Goal: Transaction & Acquisition: Purchase product/service

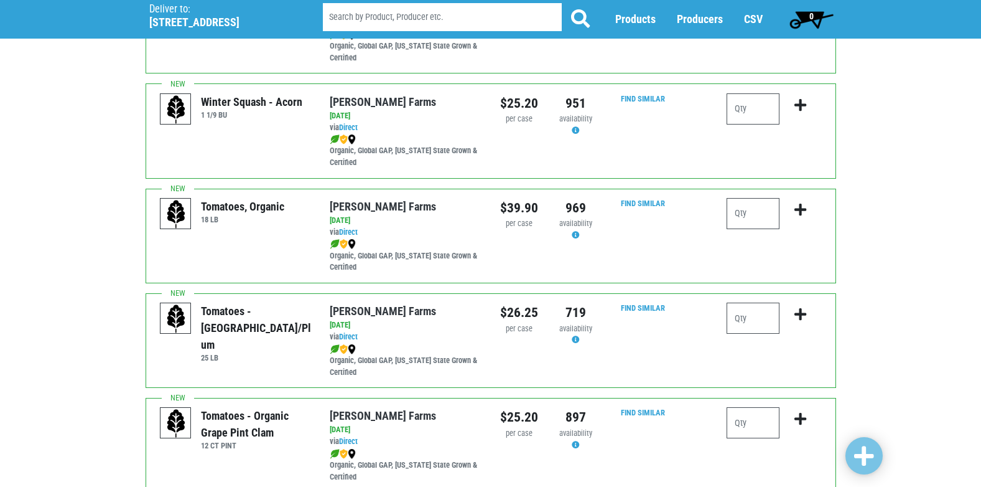
scroll to position [373, 0]
click at [755, 318] on input "number" at bounding box center [753, 317] width 53 height 31
type input "1"
click at [800, 314] on icon "submit" at bounding box center [801, 314] width 12 height 14
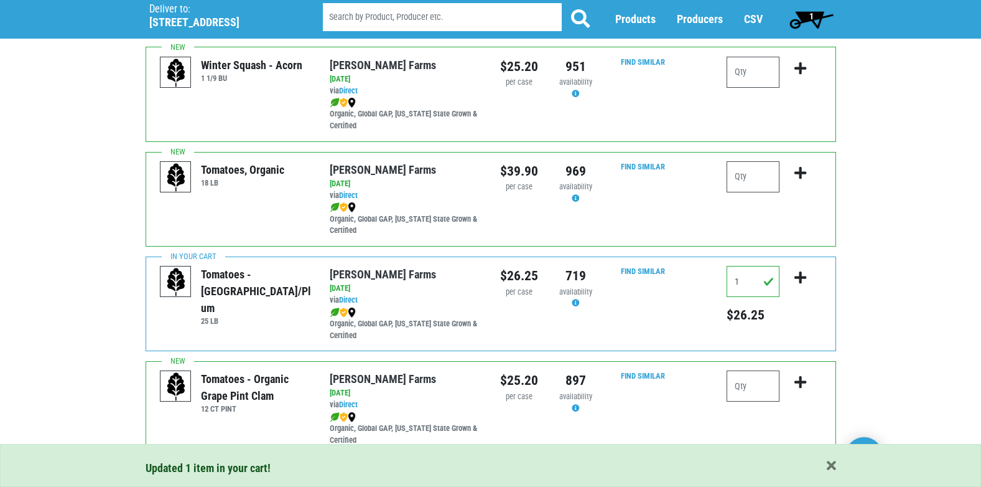
scroll to position [436, 0]
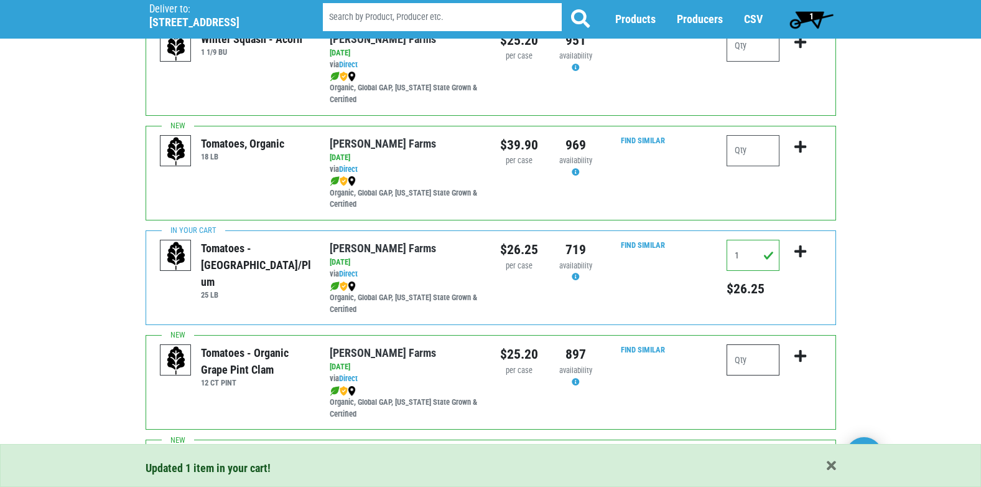
click at [775, 362] on input "number" at bounding box center [753, 359] width 53 height 31
type input "1"
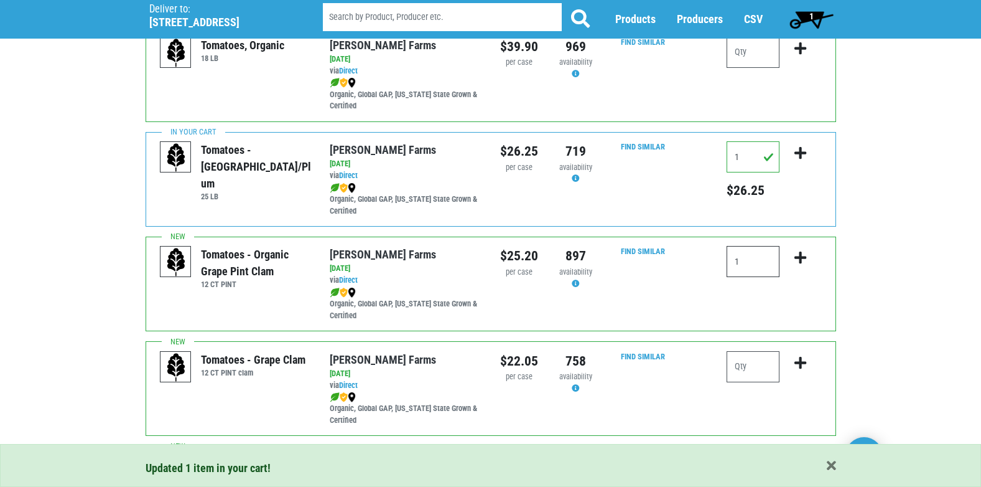
scroll to position [560, 0]
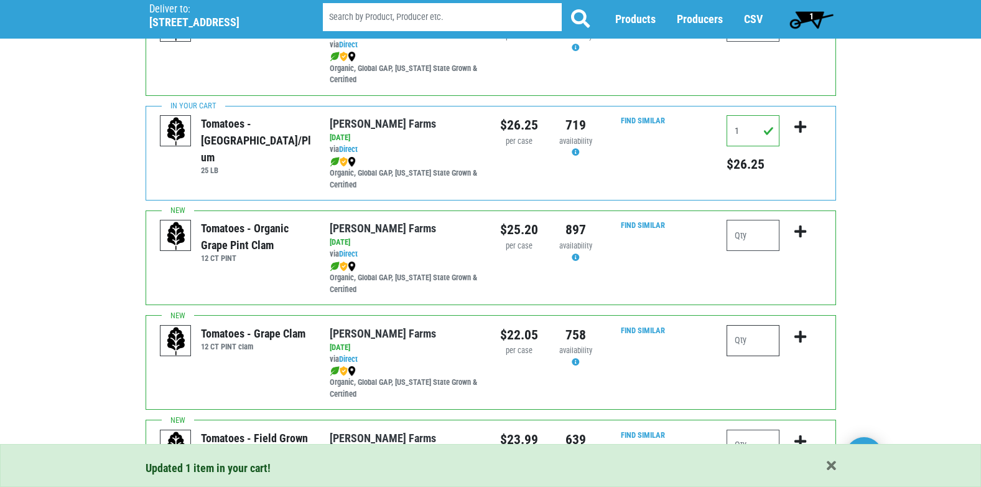
click at [761, 348] on input "number" at bounding box center [753, 340] width 53 height 31
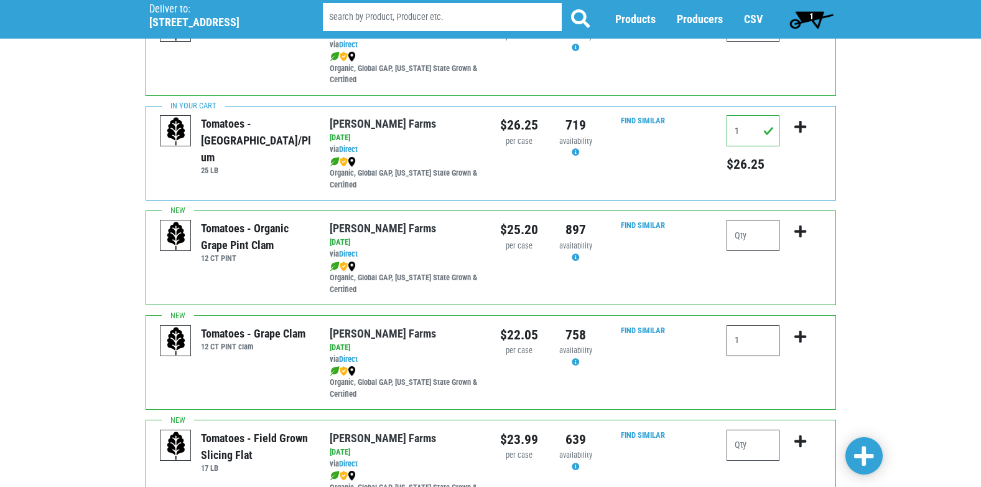
type input "1"
click at [795, 332] on icon "submit" at bounding box center [801, 337] width 12 height 14
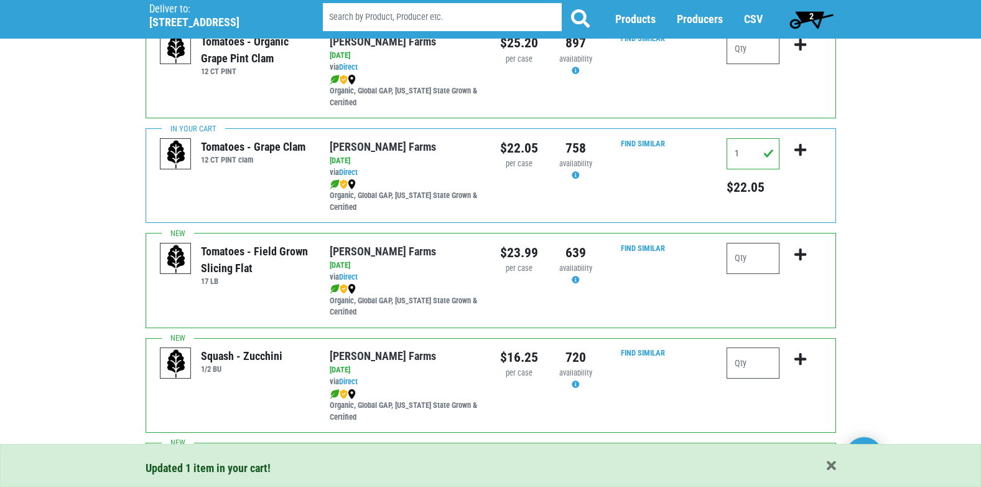
scroll to position [809, 0]
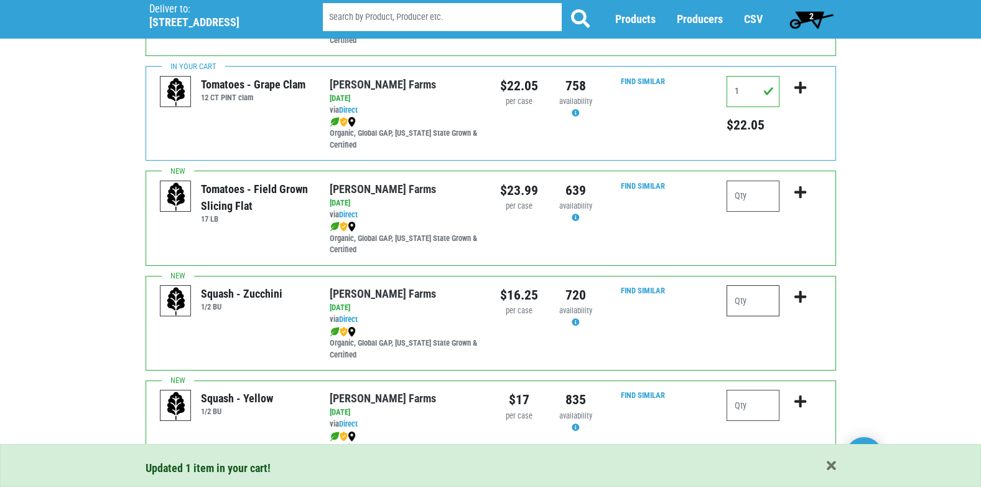
click at [730, 296] on input "number" at bounding box center [753, 300] width 53 height 31
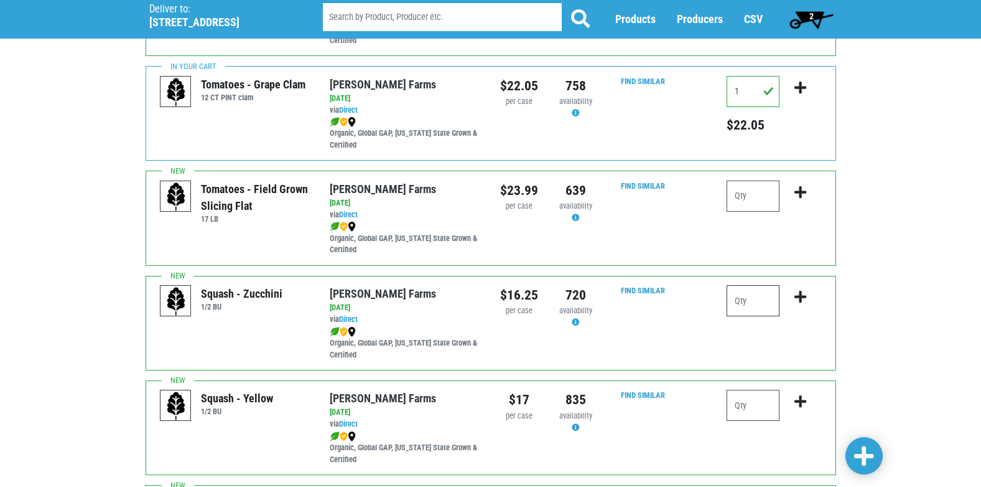
type input "2"
type input "1"
click at [795, 301] on icon "submit" at bounding box center [801, 297] width 12 height 14
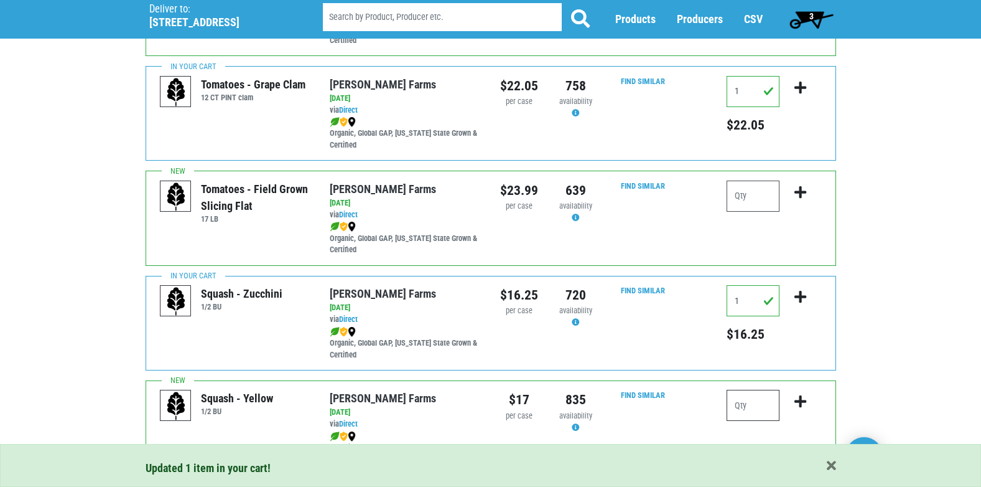
click at [755, 404] on input "number" at bounding box center [753, 405] width 53 height 31
type input "1"
click at [806, 408] on icon "submit" at bounding box center [801, 402] width 12 height 14
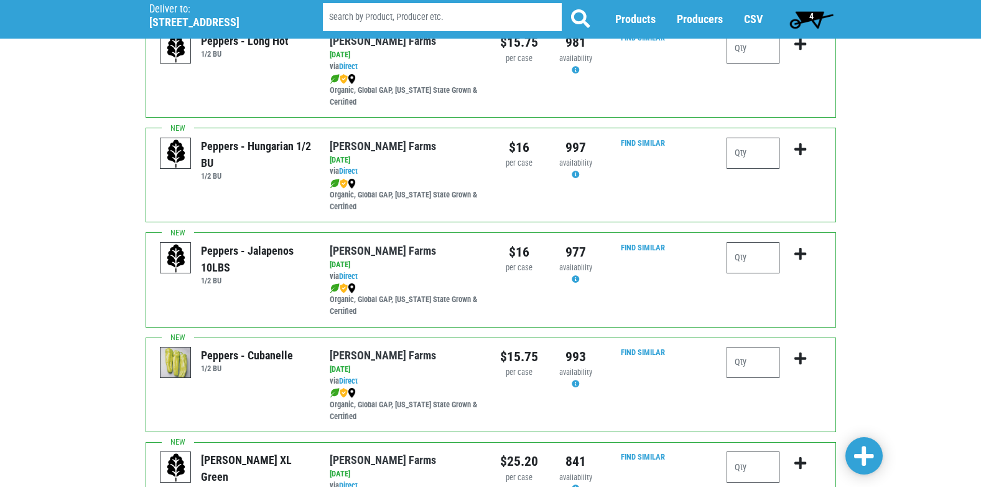
scroll to position [1618, 0]
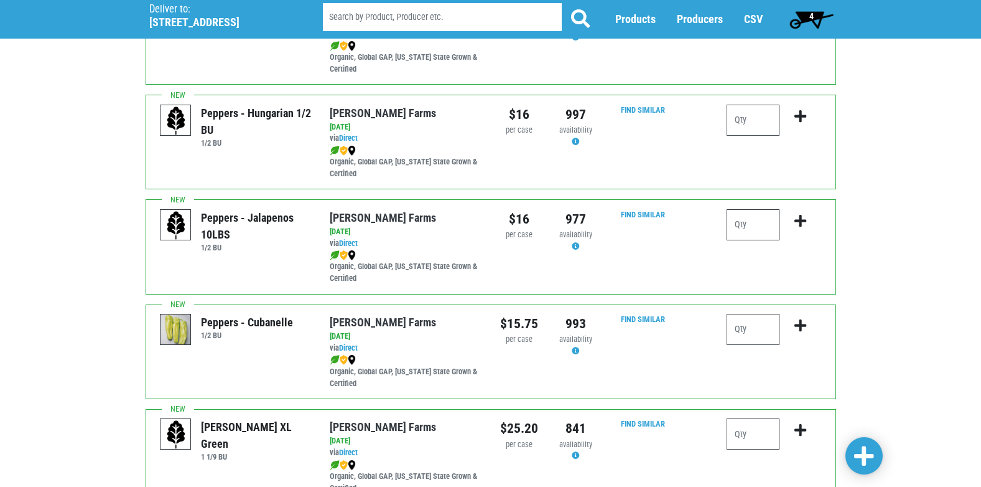
click at [757, 231] on input "number" at bounding box center [753, 224] width 53 height 31
type input "1"
click at [797, 220] on icon "submit" at bounding box center [801, 221] width 12 height 14
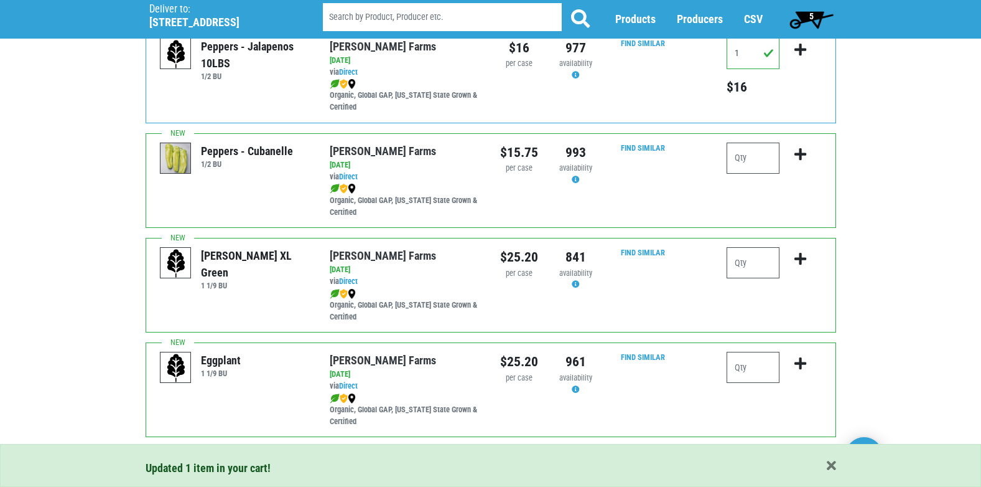
scroll to position [1805, 0]
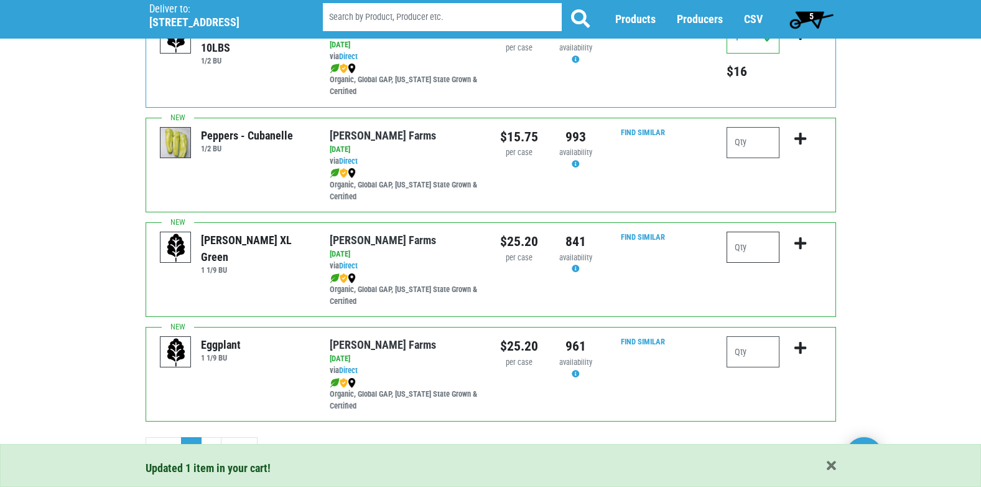
click at [739, 257] on input "number" at bounding box center [753, 246] width 53 height 31
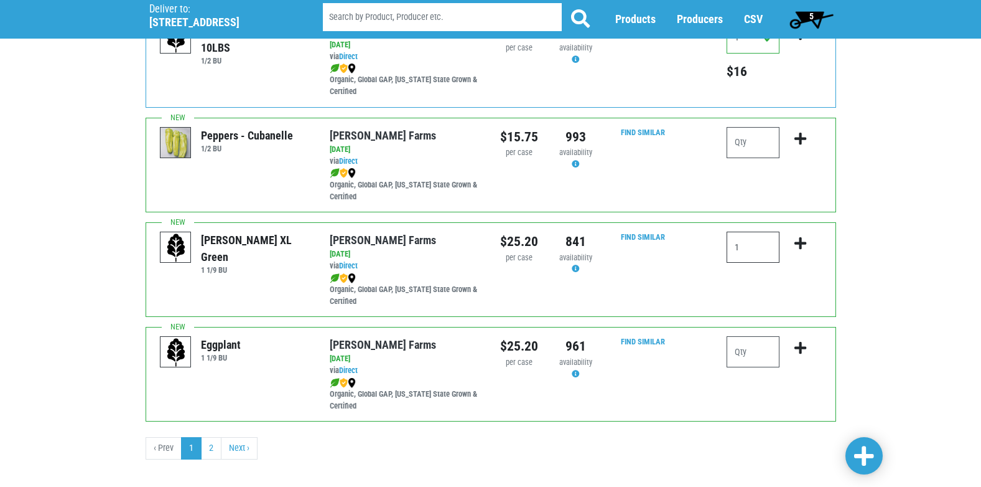
type input "1"
click at [803, 241] on icon "submit" at bounding box center [801, 243] width 12 height 14
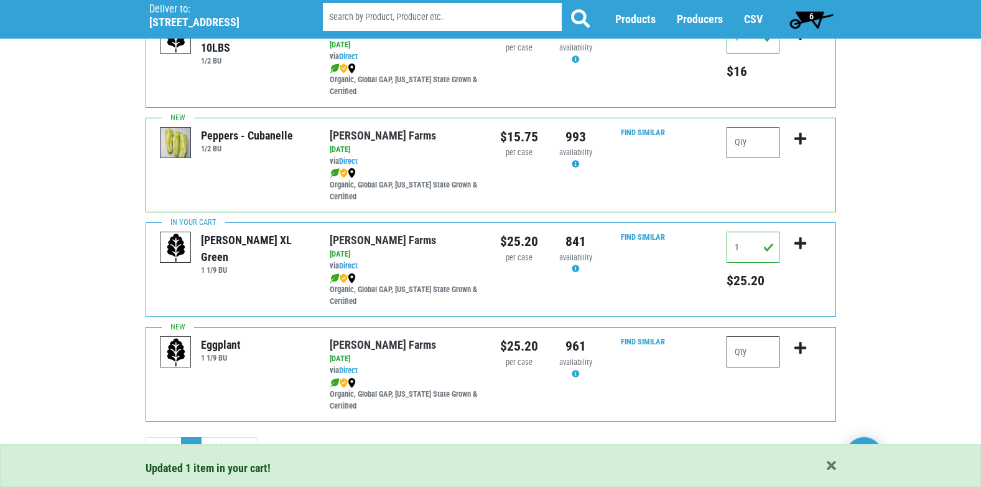
click at [762, 355] on input "number" at bounding box center [753, 351] width 53 height 31
type input "1"
click at [797, 340] on button "submit" at bounding box center [800, 355] width 29 height 39
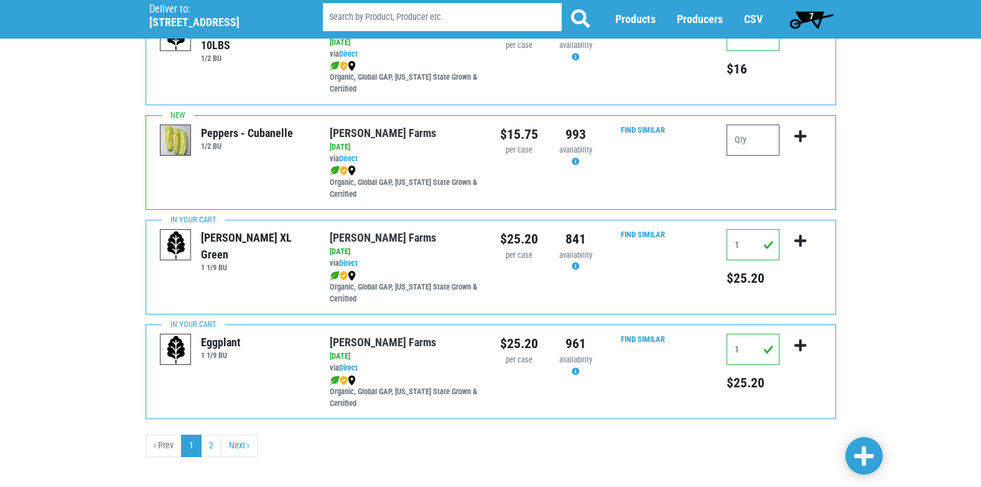
scroll to position [1818, 0]
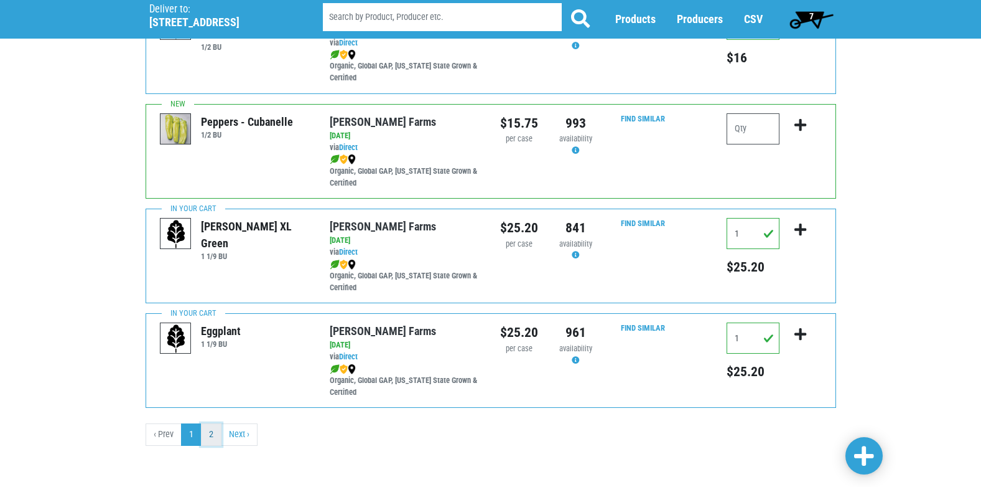
click at [213, 442] on link "2" at bounding box center [211, 434] width 21 height 22
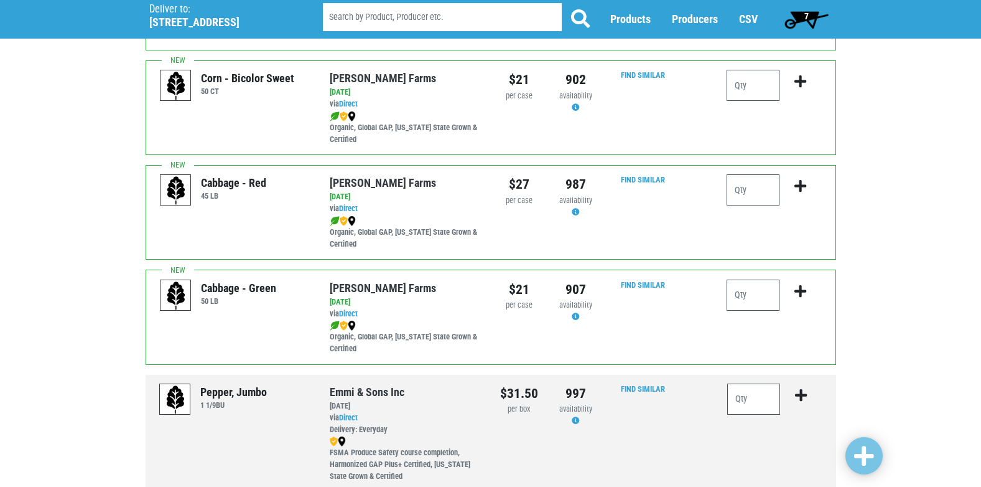
scroll to position [249, 0]
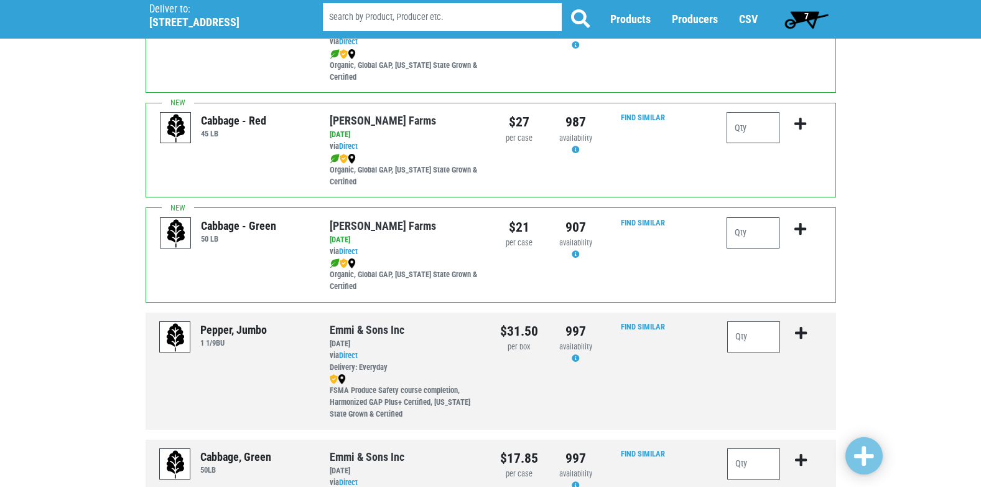
click at [754, 242] on input "number" at bounding box center [753, 232] width 53 height 31
type input "1"
click at [806, 233] on button "submit" at bounding box center [800, 236] width 29 height 39
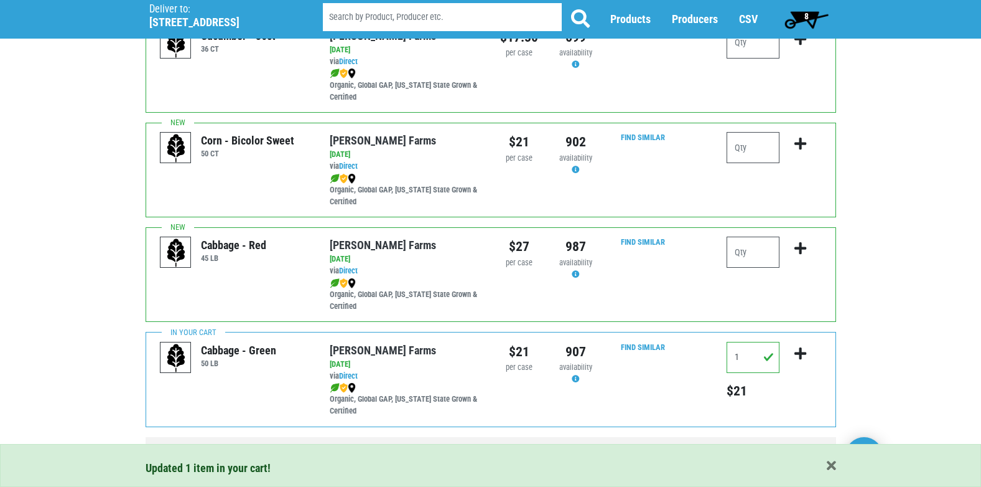
scroll to position [62, 0]
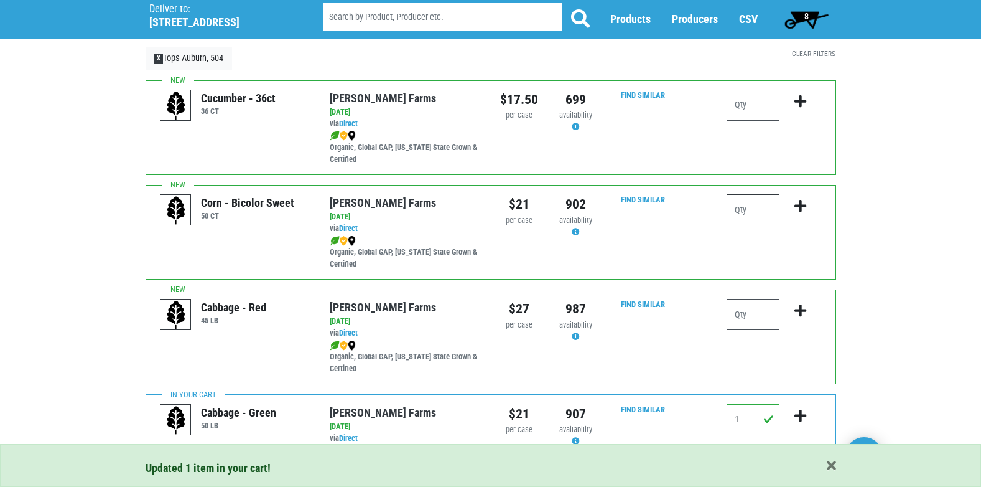
click at [753, 217] on input "number" at bounding box center [753, 209] width 53 height 31
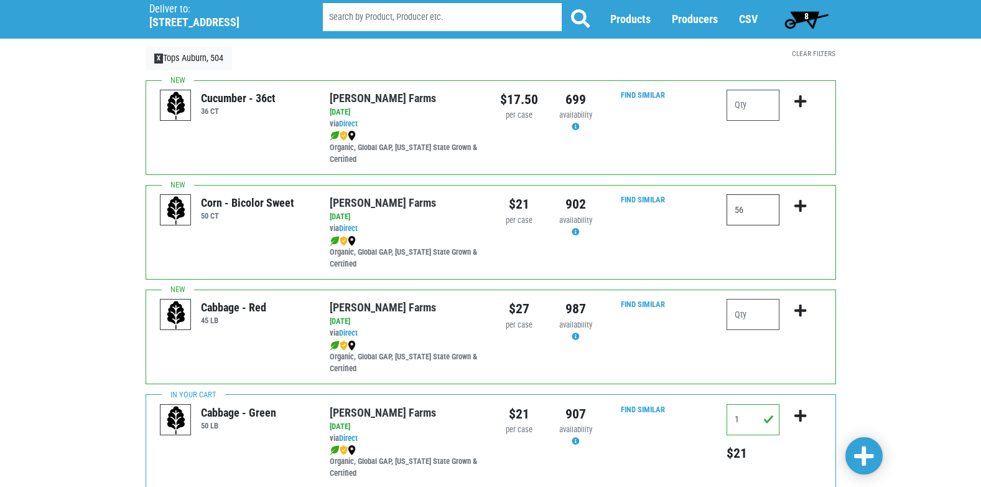
type input "5"
click at [806, 210] on icon "submit" at bounding box center [801, 206] width 12 height 14
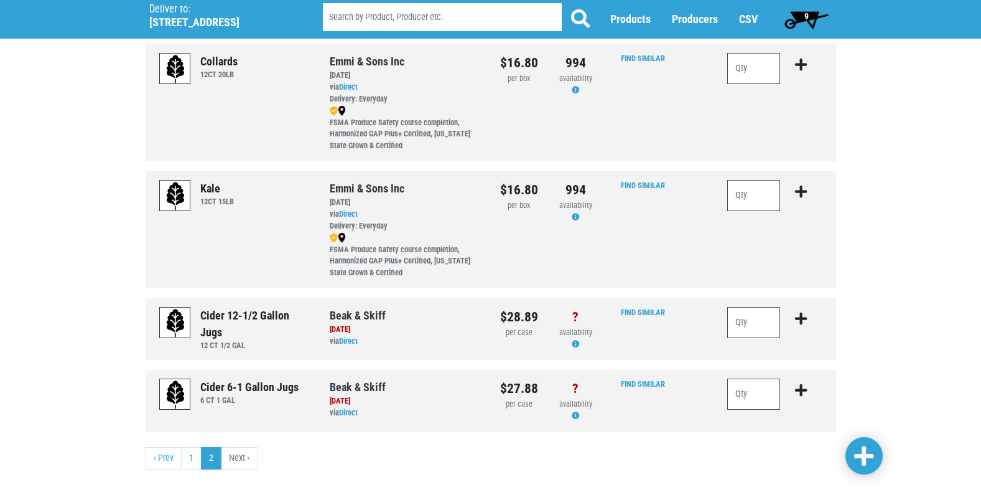
scroll to position [795, 0]
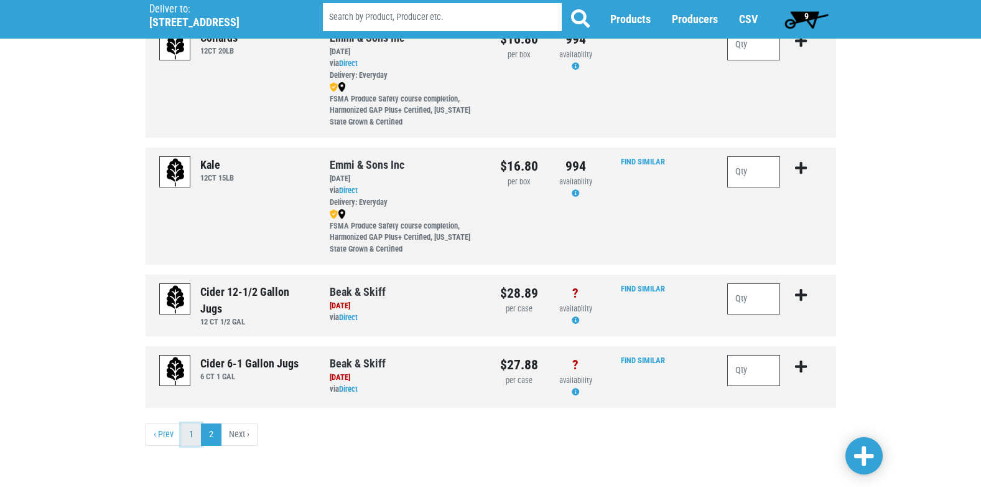
click at [188, 439] on link "1" at bounding box center [191, 434] width 21 height 22
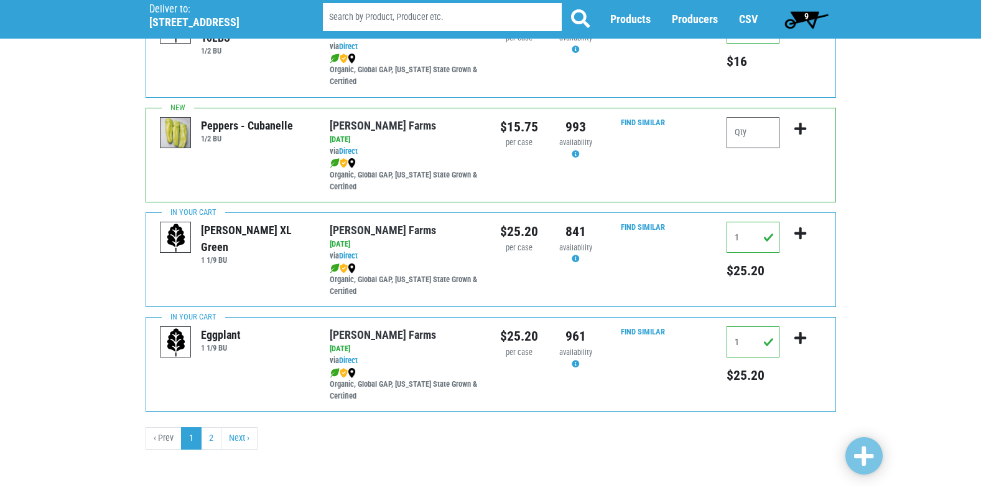
scroll to position [1818, 0]
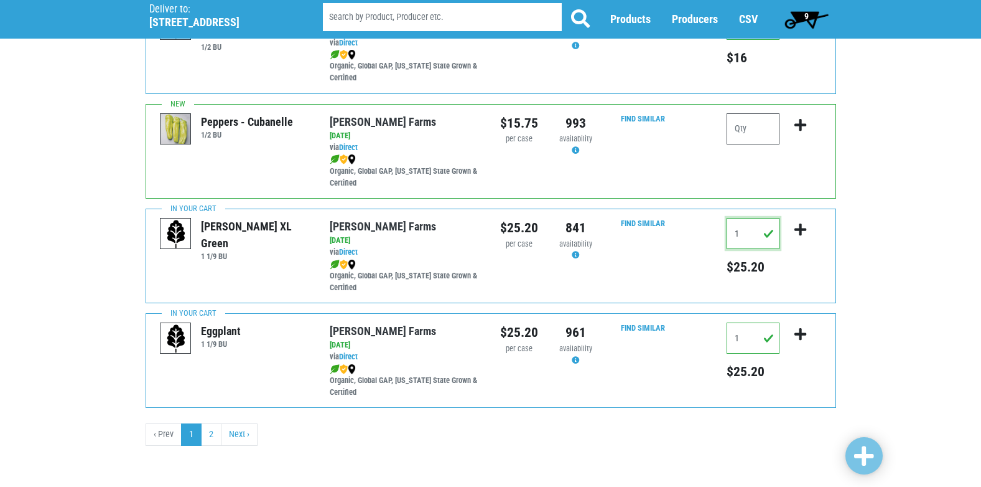
click at [749, 233] on input "1" at bounding box center [753, 233] width 53 height 31
click at [213, 439] on link "2" at bounding box center [211, 434] width 21 height 22
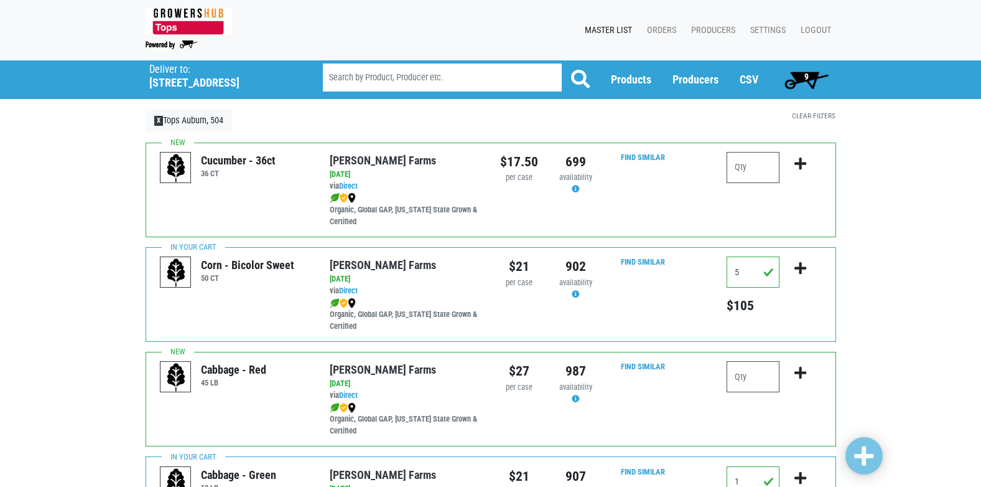
click at [810, 68] on span "9" at bounding box center [806, 79] width 55 height 25
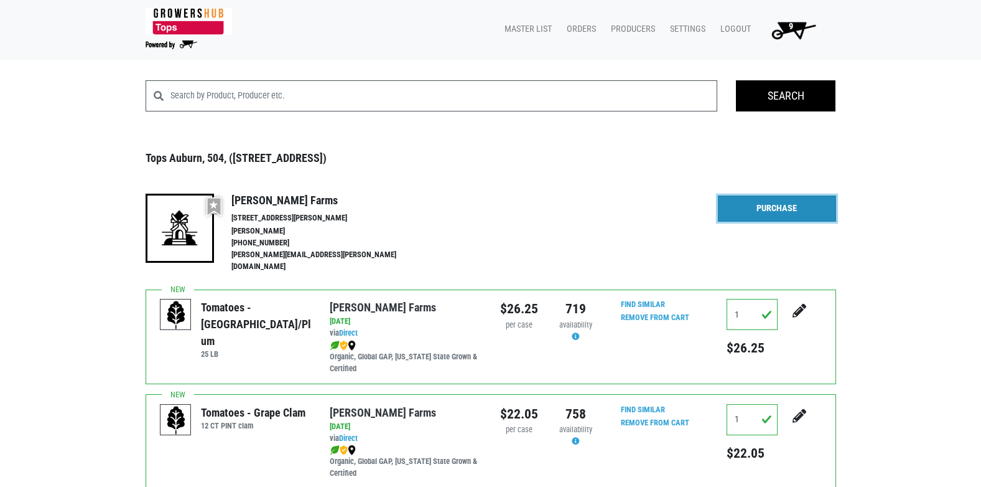
click at [782, 197] on link "Purchase" at bounding box center [777, 208] width 118 height 26
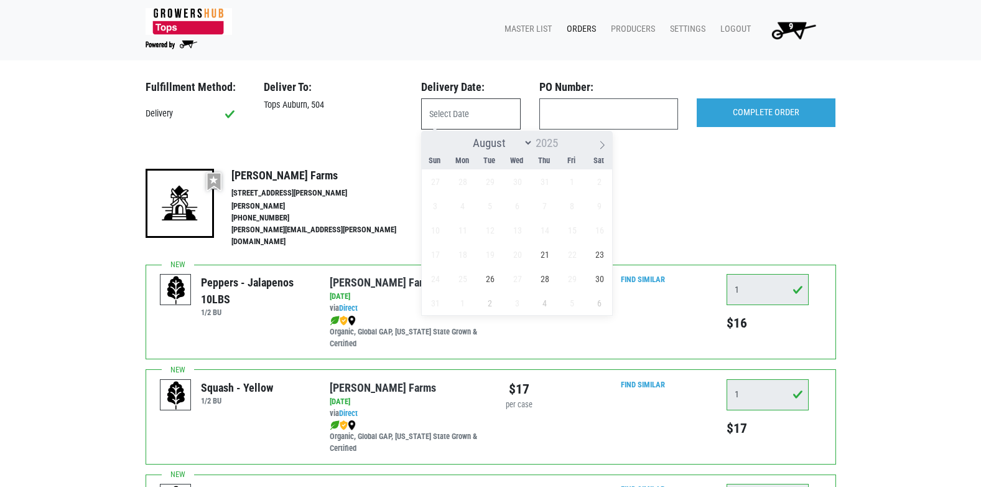
click at [485, 120] on input "text" at bounding box center [471, 113] width 100 height 31
click at [549, 260] on span "21" at bounding box center [545, 254] width 24 height 24
type input "[DATE]"
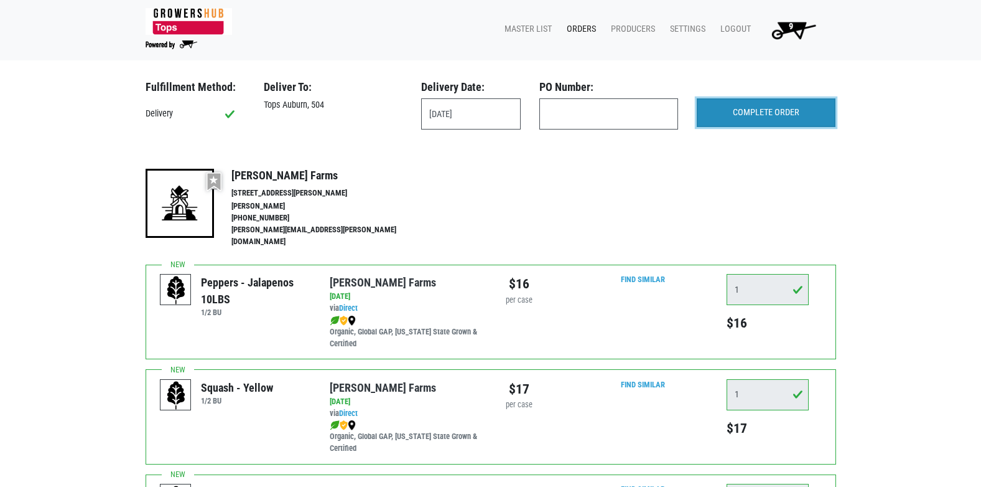
click at [719, 117] on input "COMPLETE ORDER" at bounding box center [766, 112] width 139 height 29
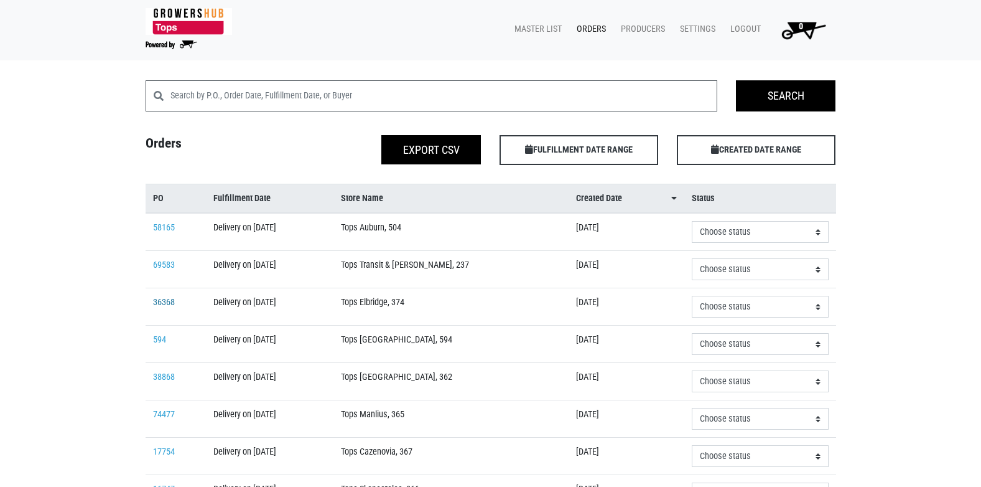
click at [163, 305] on link "36368" at bounding box center [164, 302] width 22 height 11
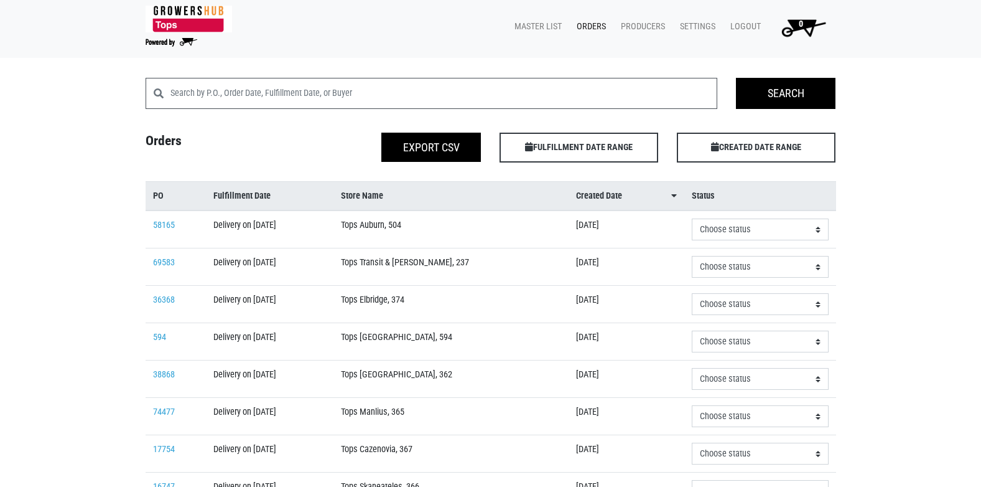
scroll to position [1, 0]
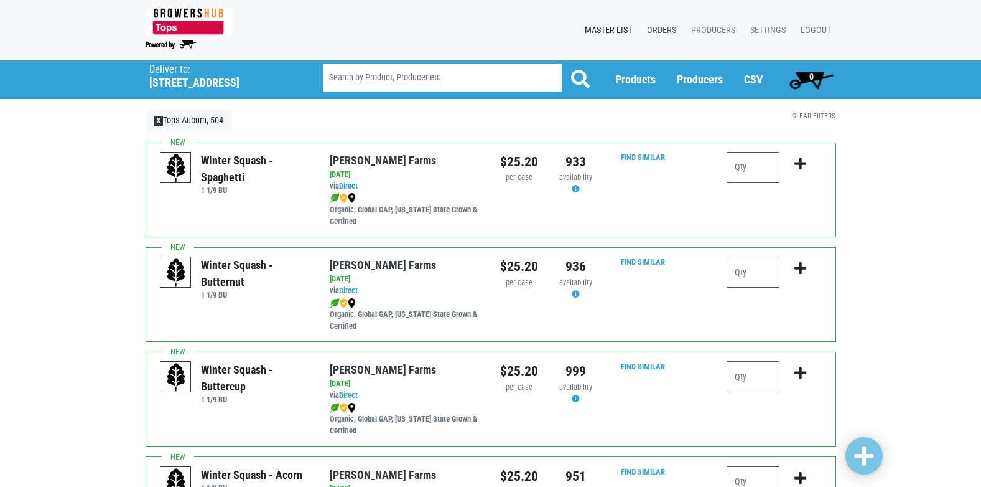
click at [670, 26] on link "Orders" at bounding box center [659, 31] width 44 height 24
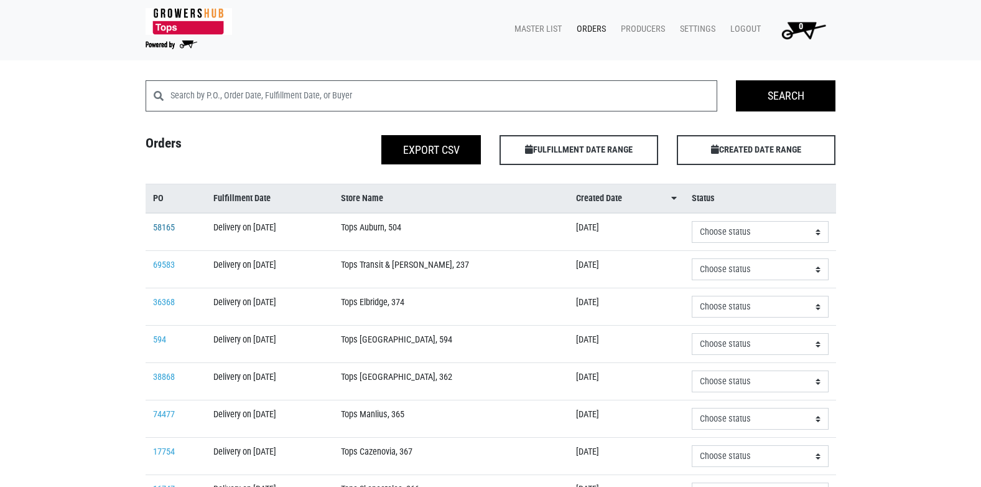
click at [172, 225] on link "58165" at bounding box center [164, 227] width 22 height 11
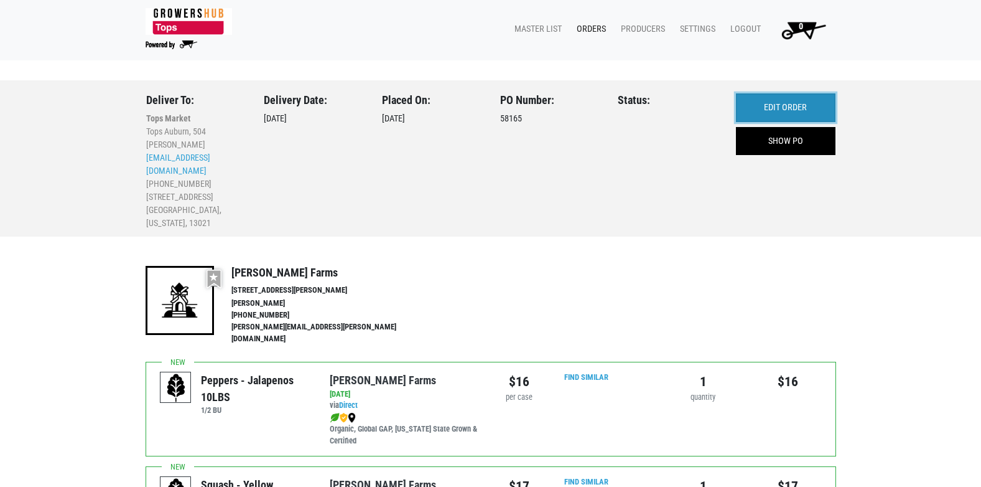
click at [795, 111] on link "EDIT ORDER" at bounding box center [786, 107] width 100 height 29
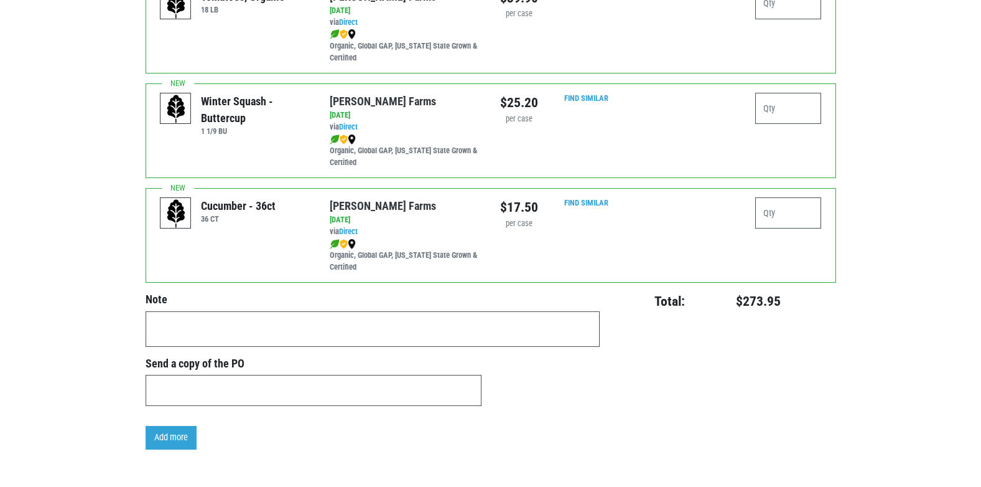
scroll to position [2614, 0]
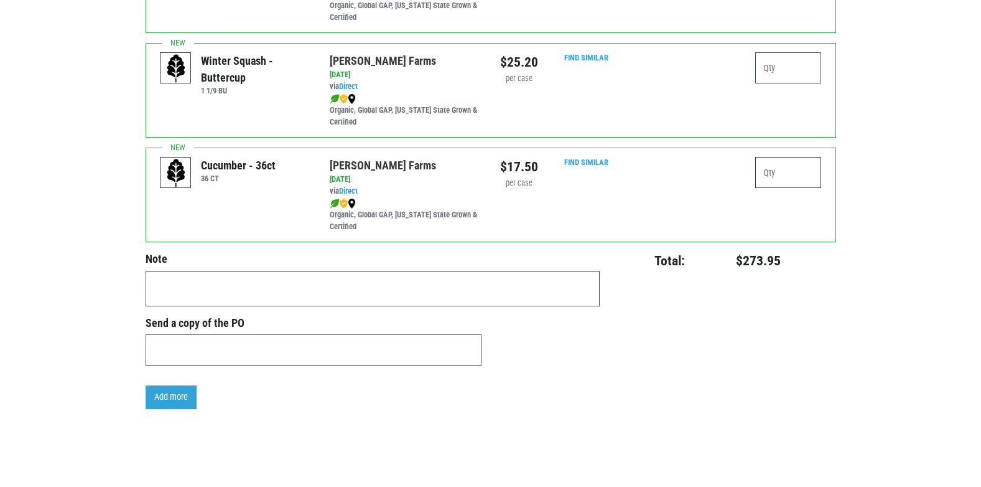
click at [783, 157] on input "number" at bounding box center [788, 172] width 67 height 31
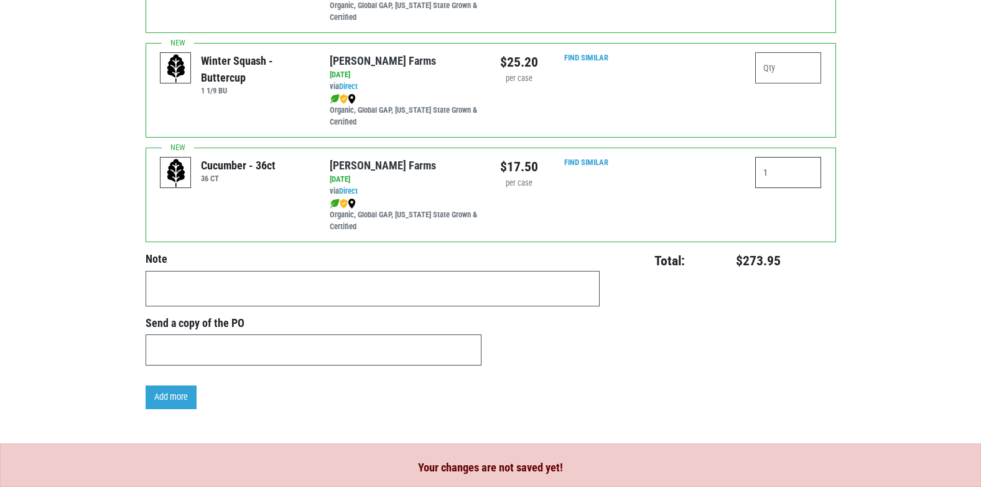
type input "1"
click at [678, 194] on div "1" at bounding box center [746, 194] width 170 height 75
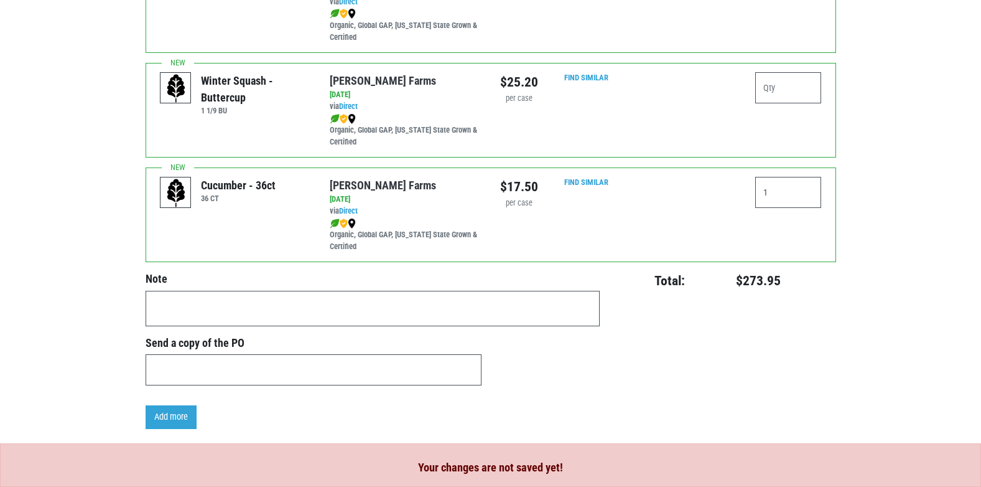
scroll to position [2635, 0]
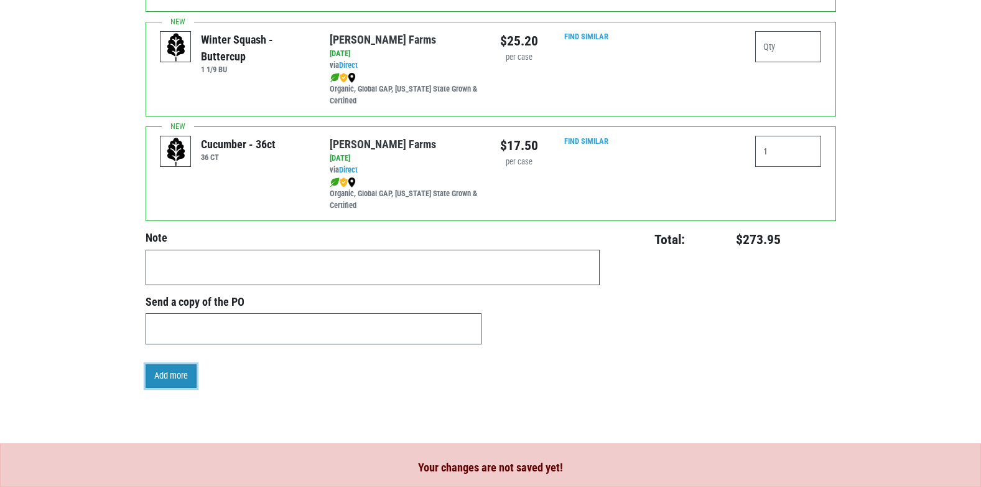
click at [182, 367] on link "Add more" at bounding box center [171, 376] width 51 height 24
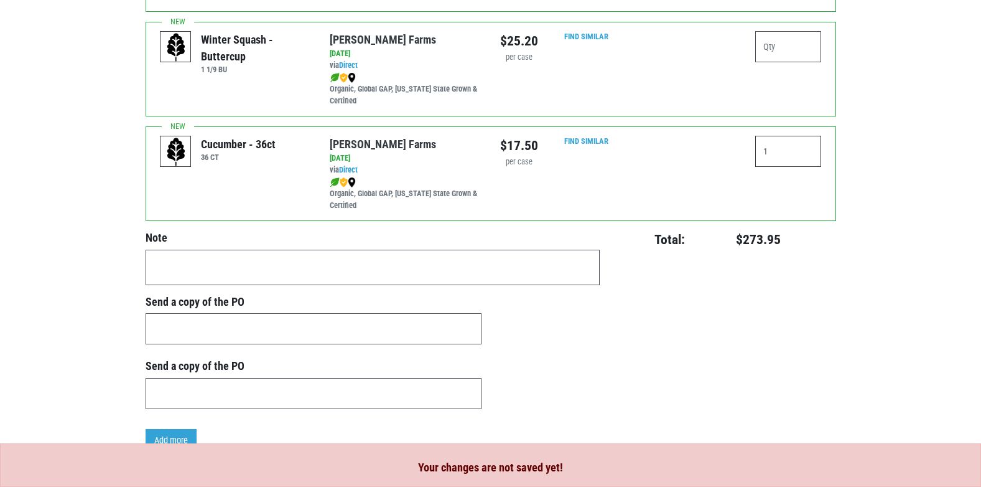
click at [787, 147] on input "1" at bounding box center [788, 151] width 67 height 31
click at [175, 315] on input "email" at bounding box center [314, 328] width 336 height 31
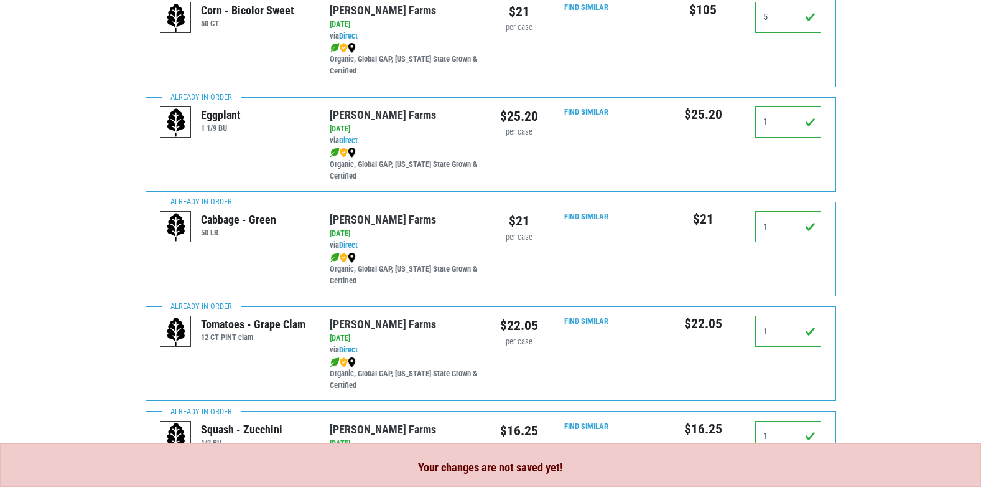
scroll to position [0, 0]
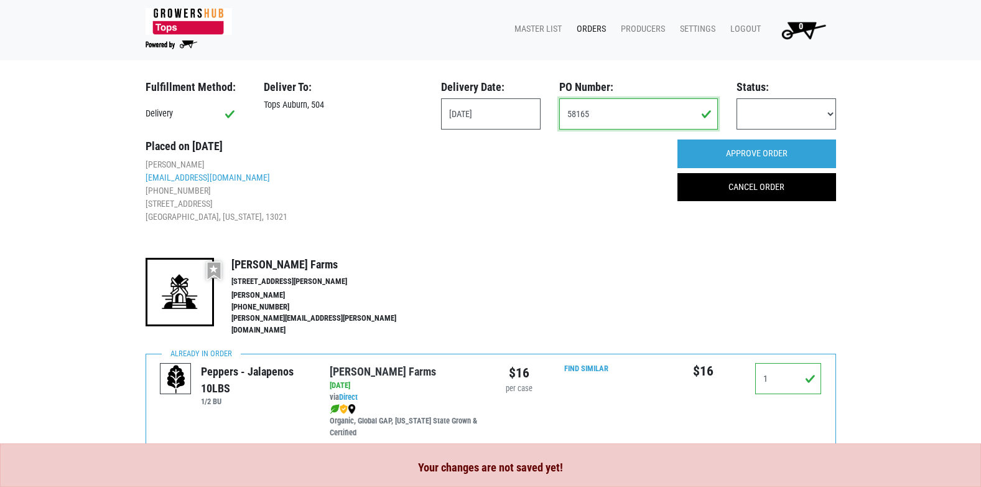
drag, startPoint x: 608, startPoint y: 118, endPoint x: 569, endPoint y: 119, distance: 38.6
click at [569, 119] on input "58165" at bounding box center [638, 113] width 159 height 31
click at [538, 238] on div "Fulfillment Method: Delivery Deliver To: Tops Auburn, 504 Delivery Date: 2025-0…" at bounding box center [491, 216] width 691 height 273
click at [756, 190] on link "CANCEL ORDER" at bounding box center [757, 187] width 159 height 29
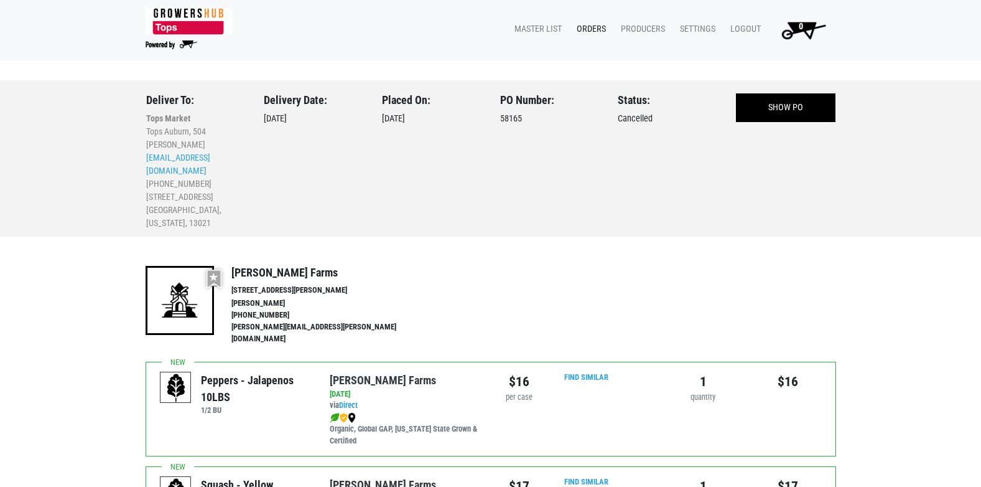
click at [599, 32] on link "Orders" at bounding box center [589, 29] width 44 height 24
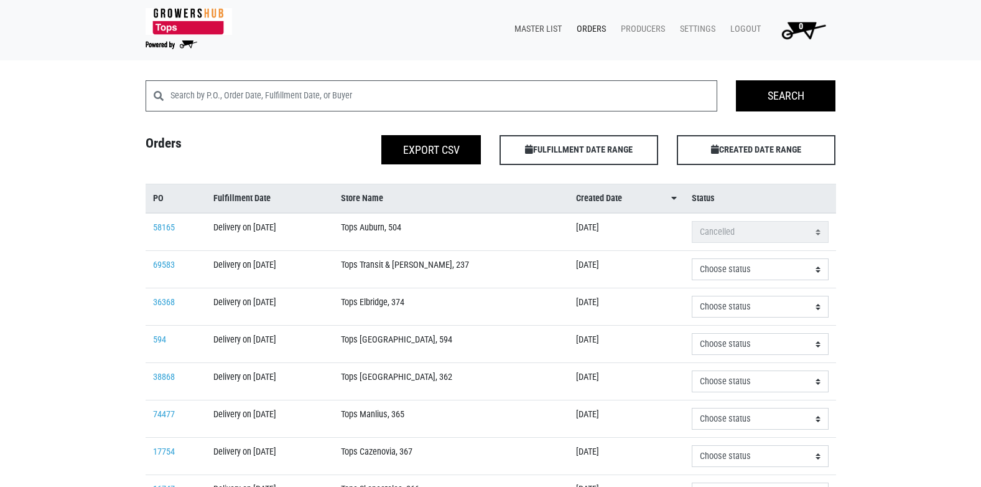
click at [540, 35] on link "Master List" at bounding box center [536, 29] width 62 height 24
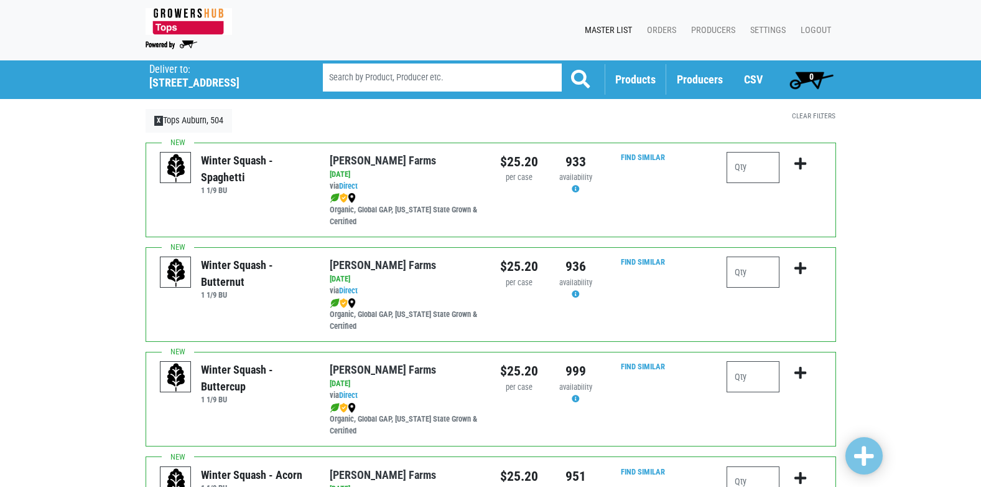
click at [633, 73] on span "Products" at bounding box center [635, 79] width 40 height 13
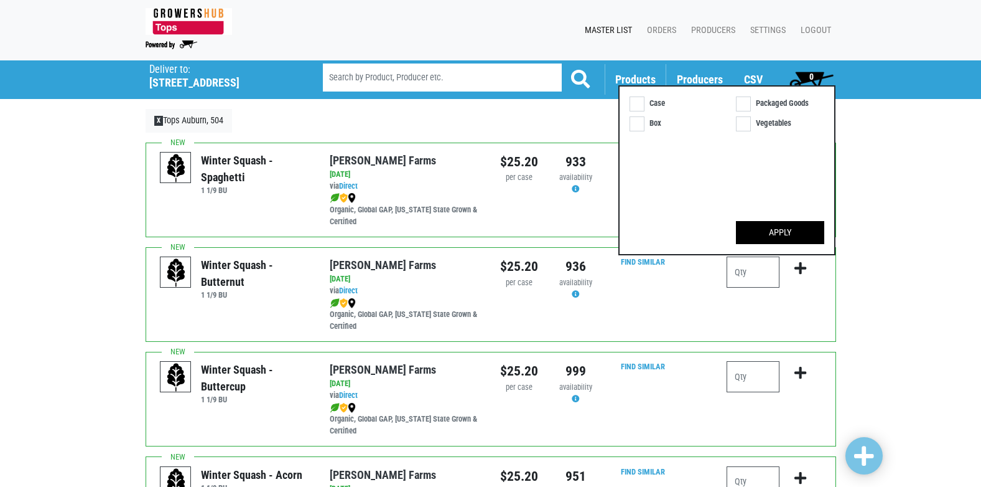
click at [638, 81] on span "Products" at bounding box center [635, 79] width 40 height 13
click at [401, 128] on p "X Tops Auburn, 504" at bounding box center [432, 121] width 572 height 24
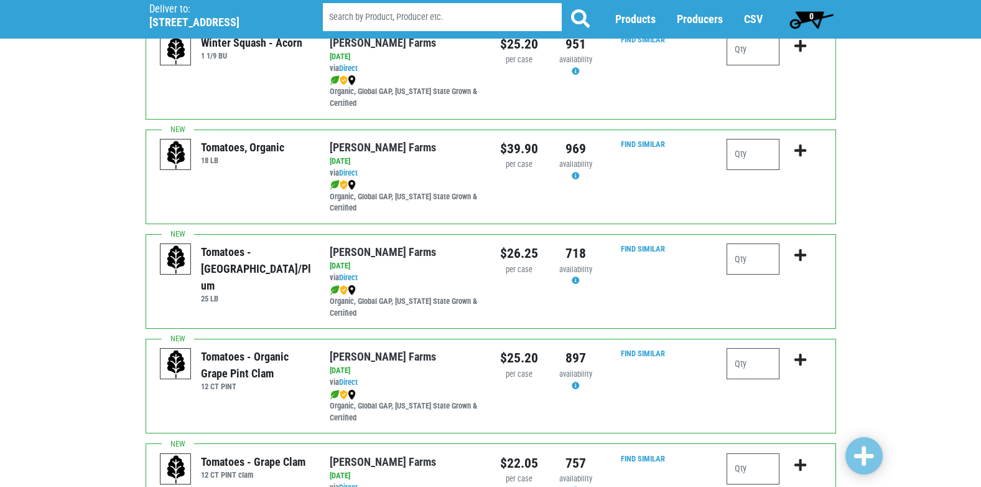
scroll to position [436, 0]
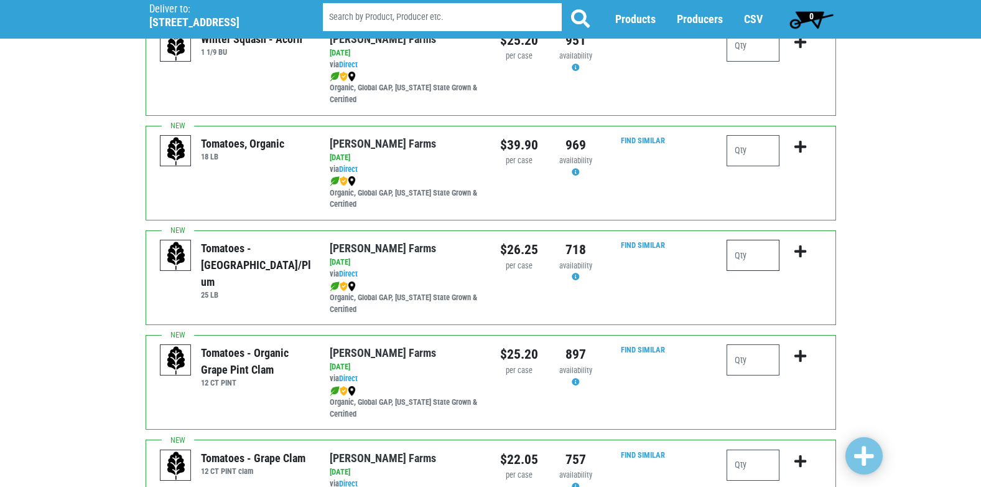
click at [749, 263] on input "number" at bounding box center [753, 255] width 53 height 31
type input "1"
click at [805, 256] on icon "submit" at bounding box center [801, 252] width 12 height 14
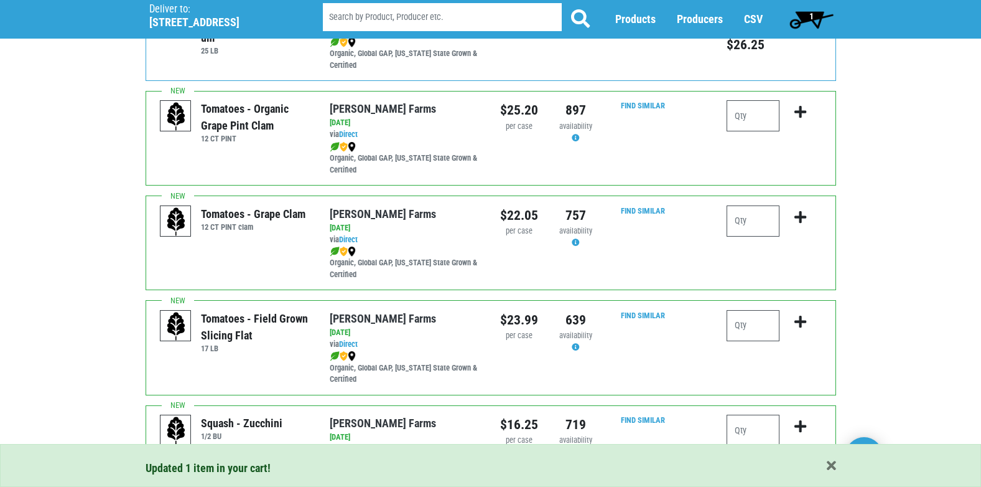
scroll to position [684, 0]
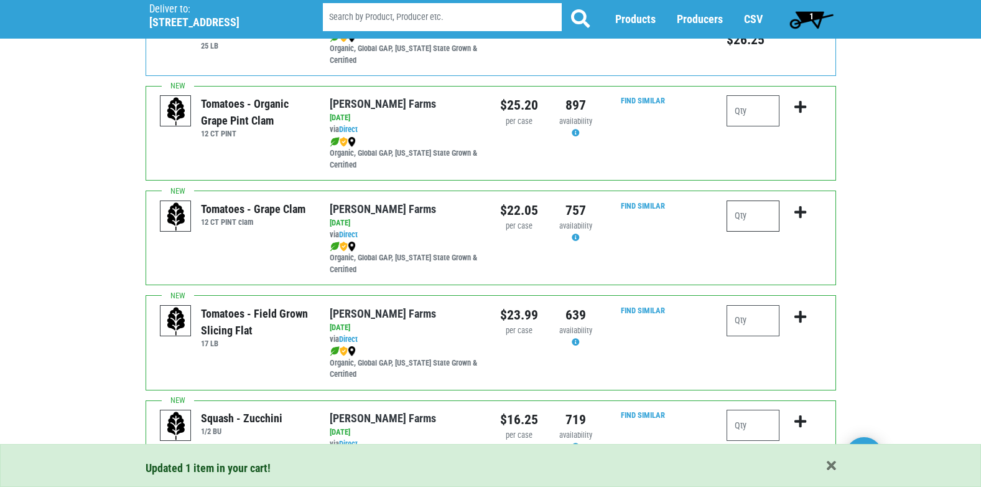
click at [746, 224] on input "number" at bounding box center [753, 215] width 53 height 31
type input "1"
click at [795, 209] on icon "submit" at bounding box center [801, 212] width 12 height 14
click at [757, 327] on input "number" at bounding box center [753, 320] width 53 height 31
type input "1"
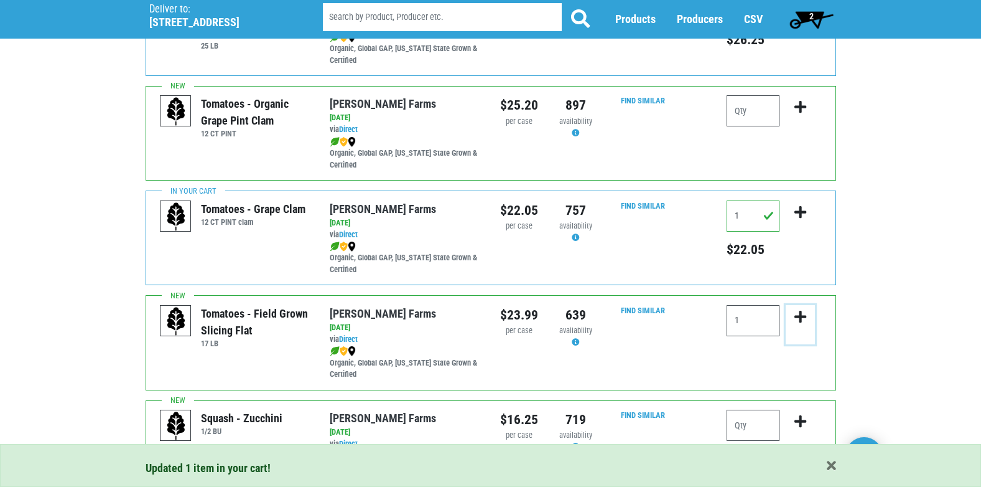
click at [790, 314] on button "submit" at bounding box center [800, 324] width 29 height 39
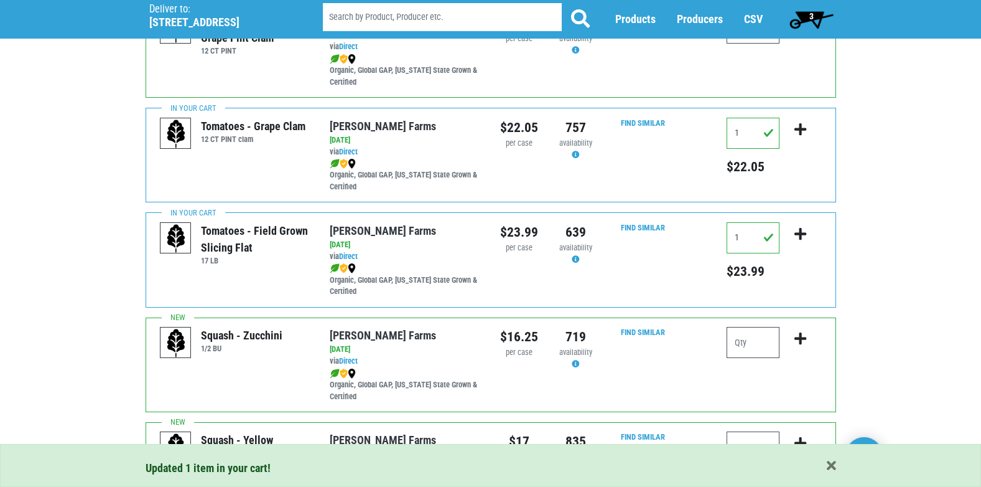
scroll to position [871, 0]
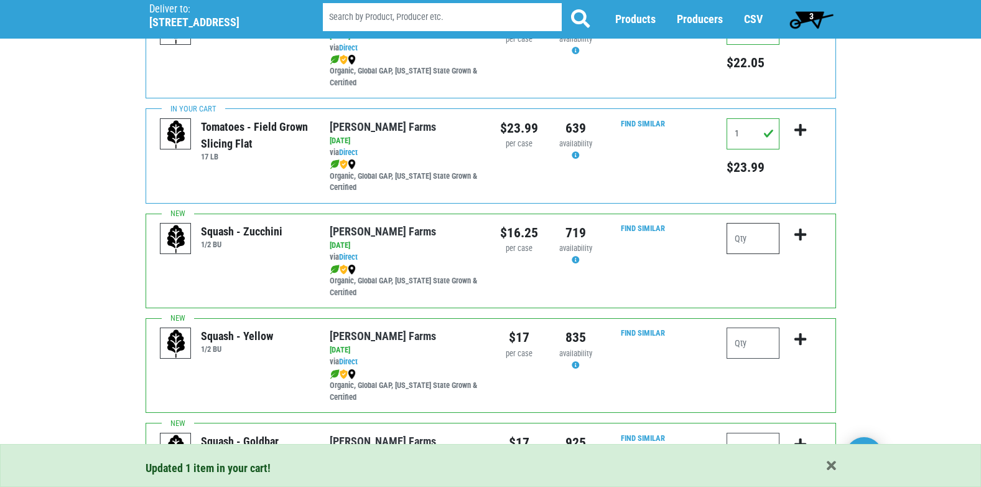
click at [757, 253] on input "number" at bounding box center [753, 238] width 53 height 31
type input "1"
click at [801, 237] on icon "submit" at bounding box center [801, 235] width 12 height 14
click at [759, 340] on input "number" at bounding box center [753, 342] width 53 height 31
type input "1"
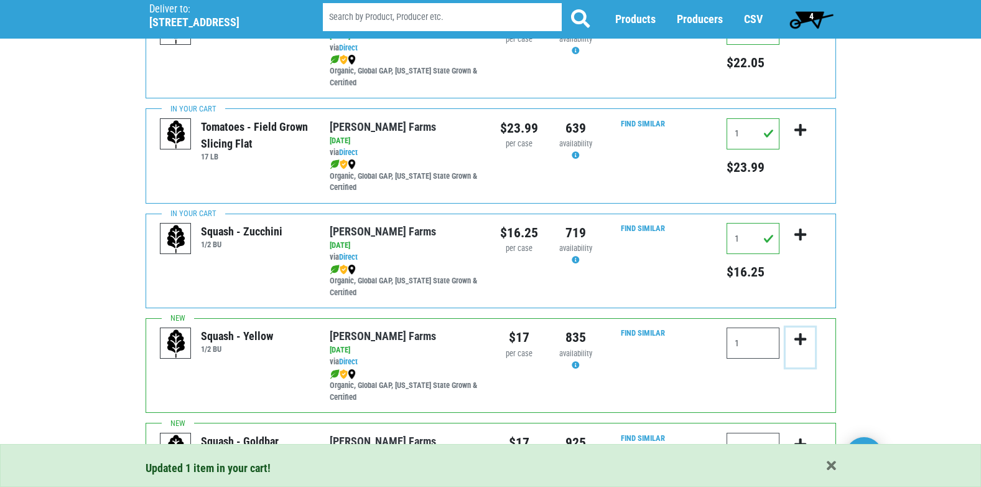
click at [805, 337] on icon "submit" at bounding box center [801, 339] width 12 height 14
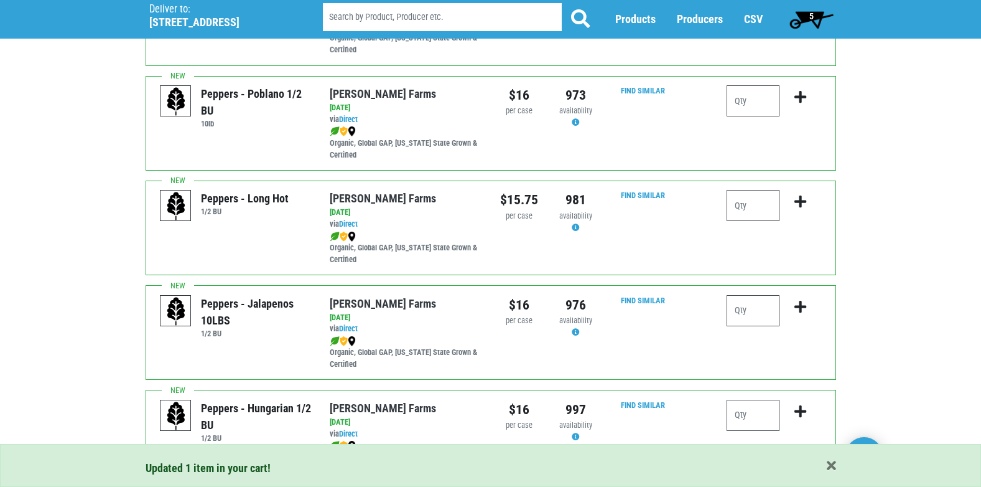
scroll to position [1431, 0]
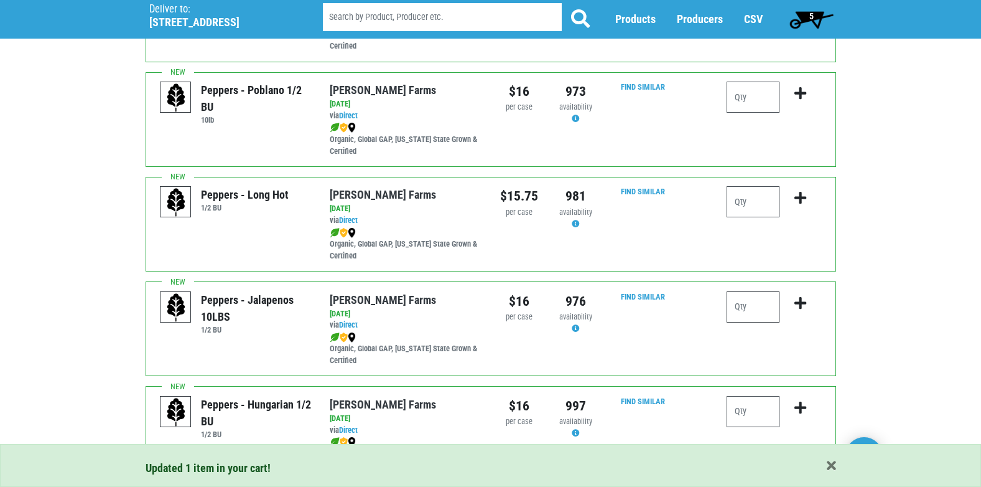
click at [762, 309] on input "number" at bounding box center [753, 306] width 53 height 31
type input "1"
click at [802, 301] on icon "submit" at bounding box center [801, 303] width 12 height 14
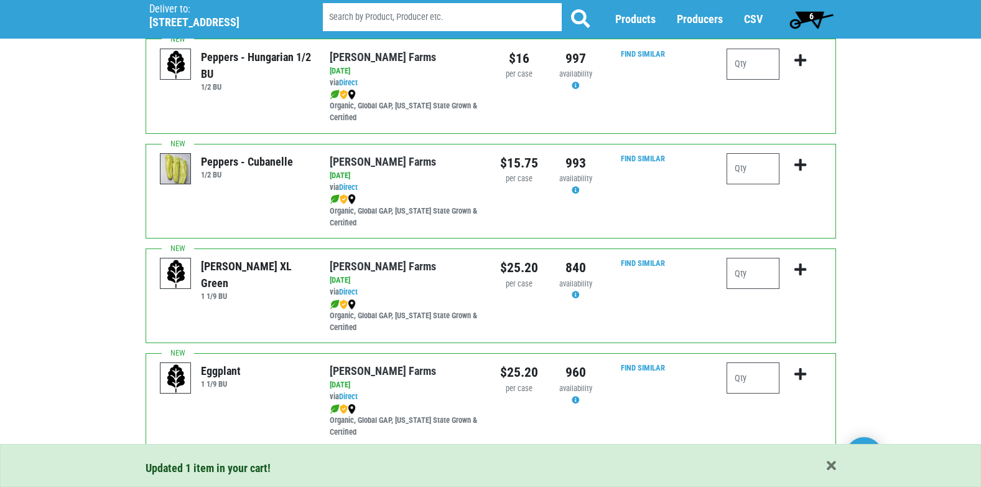
scroll to position [1805, 0]
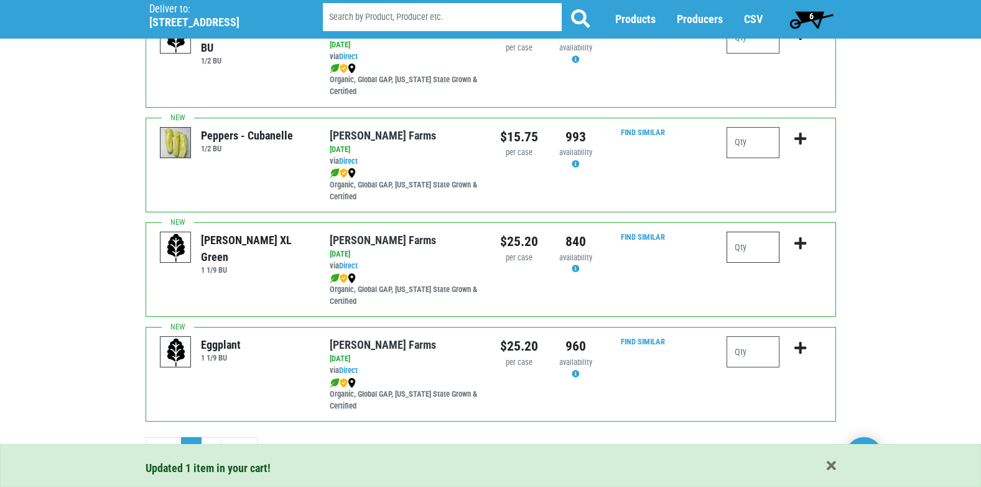
click at [765, 259] on input "number" at bounding box center [753, 246] width 53 height 31
type input "1"
click at [811, 238] on button "submit" at bounding box center [800, 250] width 29 height 39
click at [764, 348] on input "number" at bounding box center [753, 351] width 53 height 31
type input "1"
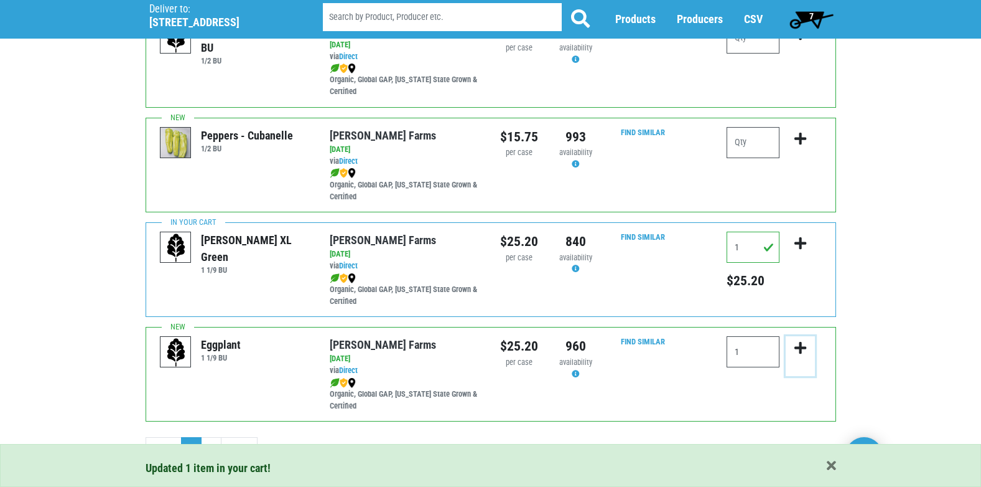
click at [800, 343] on icon "submit" at bounding box center [801, 348] width 12 height 14
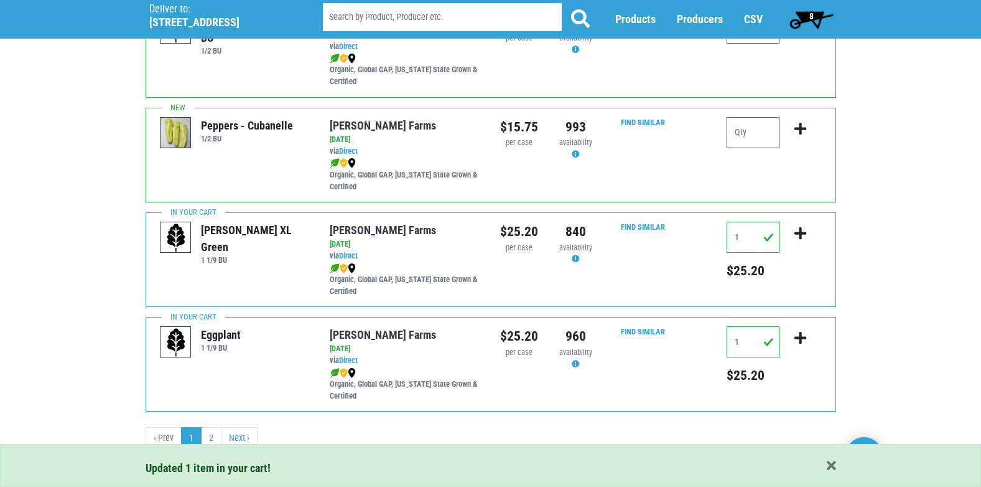
scroll to position [1818, 0]
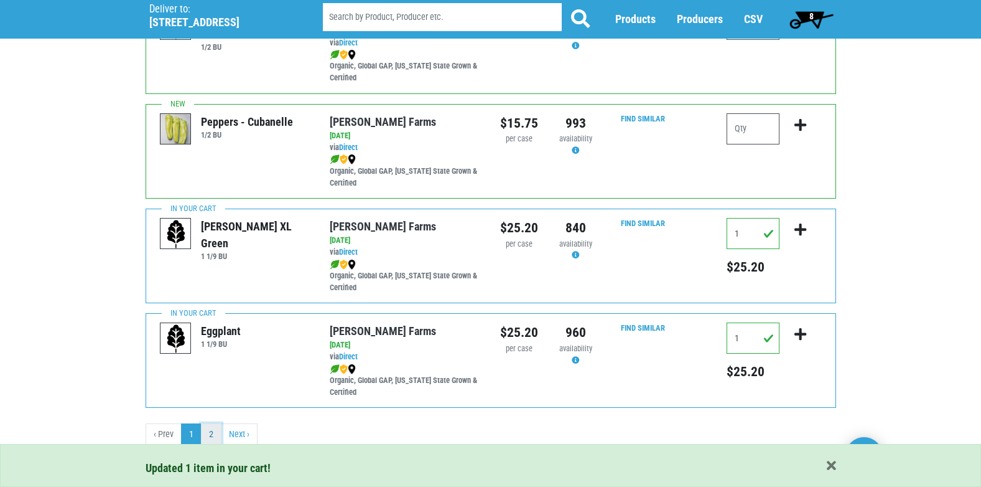
click at [210, 436] on link "2" at bounding box center [211, 434] width 21 height 22
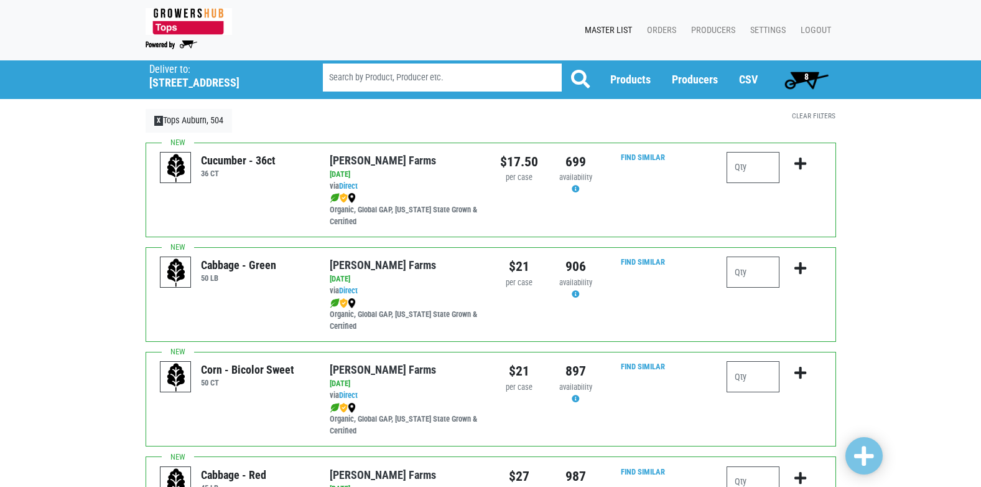
drag, startPoint x: 726, startPoint y: 158, endPoint x: 765, endPoint y: 165, distance: 39.8
click at [729, 159] on div at bounding box center [773, 189] width 113 height 75
click at [765, 165] on input "number" at bounding box center [753, 167] width 53 height 31
type input "1"
click at [798, 157] on icon "submit" at bounding box center [801, 164] width 12 height 14
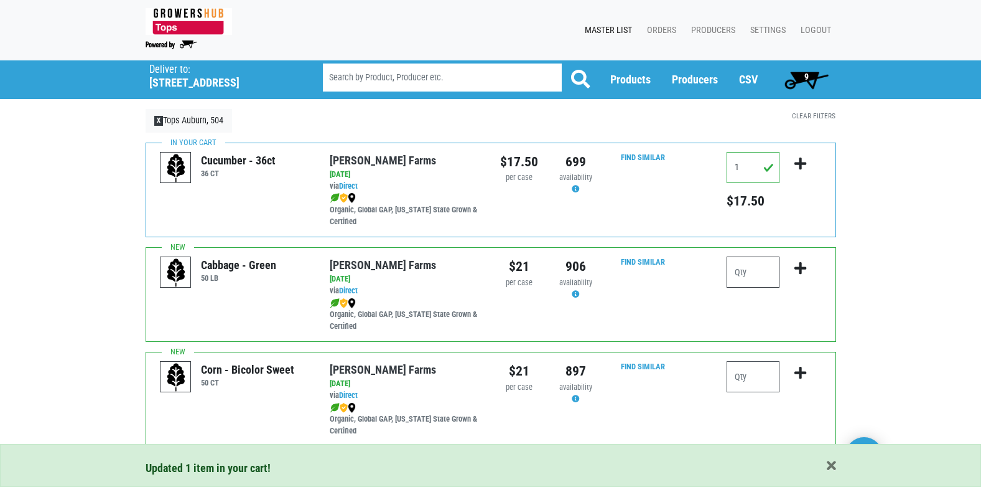
click at [738, 259] on input "number" at bounding box center [753, 271] width 53 height 31
type input "1"
click at [799, 261] on icon "submit" at bounding box center [801, 268] width 12 height 14
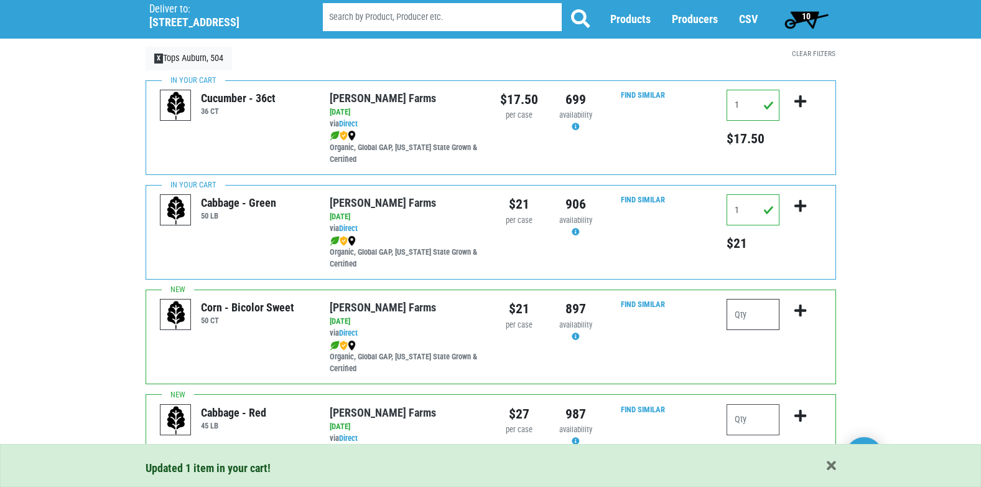
click at [768, 304] on input "number" at bounding box center [753, 314] width 53 height 31
type input "5"
click at [800, 304] on icon "submit" at bounding box center [801, 311] width 12 height 14
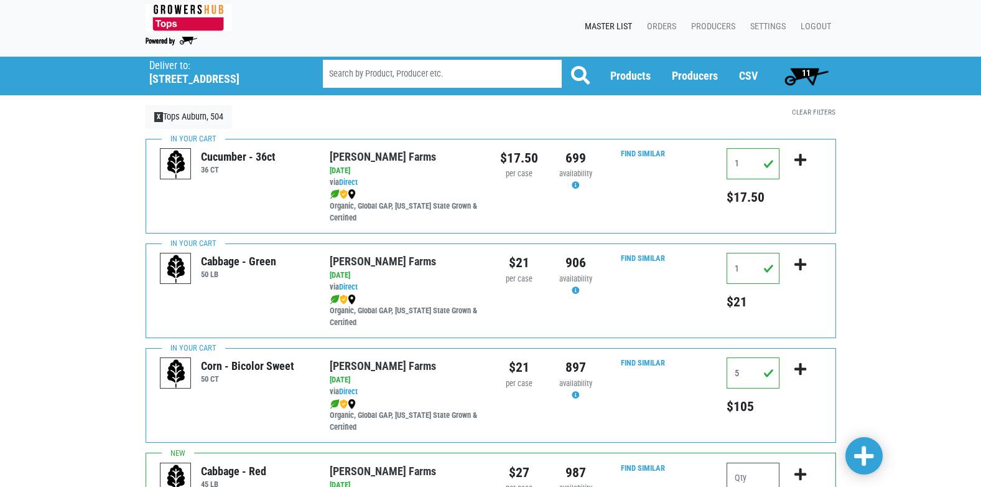
scroll to position [0, 0]
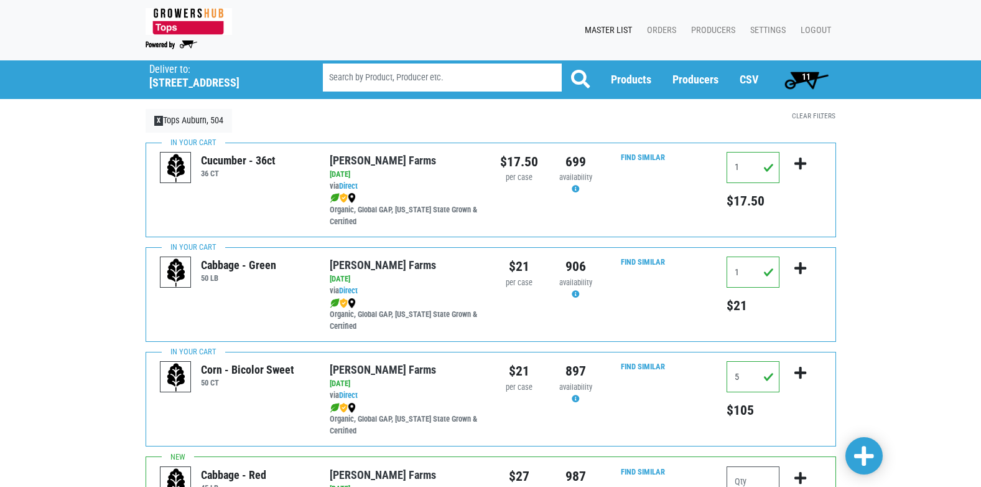
click at [808, 72] on span "11" at bounding box center [806, 77] width 9 height 10
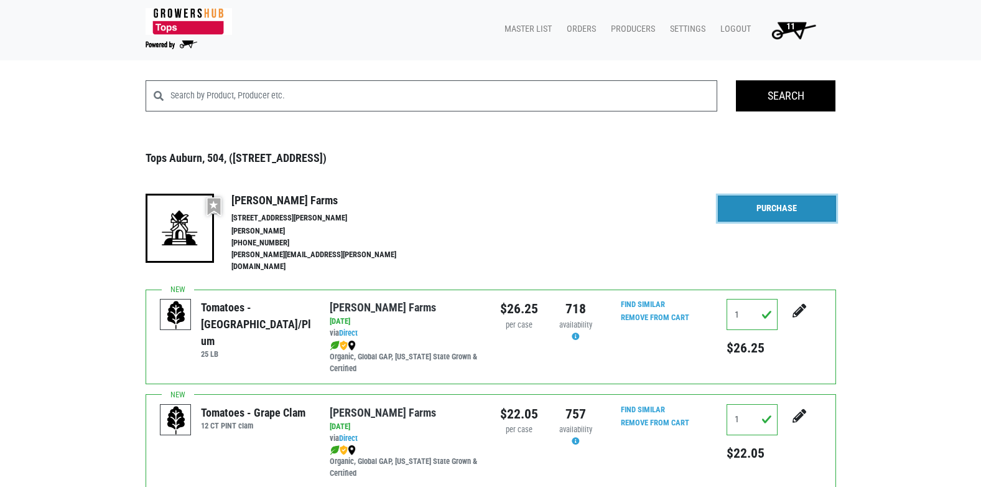
click at [767, 195] on link "Purchase" at bounding box center [777, 208] width 118 height 26
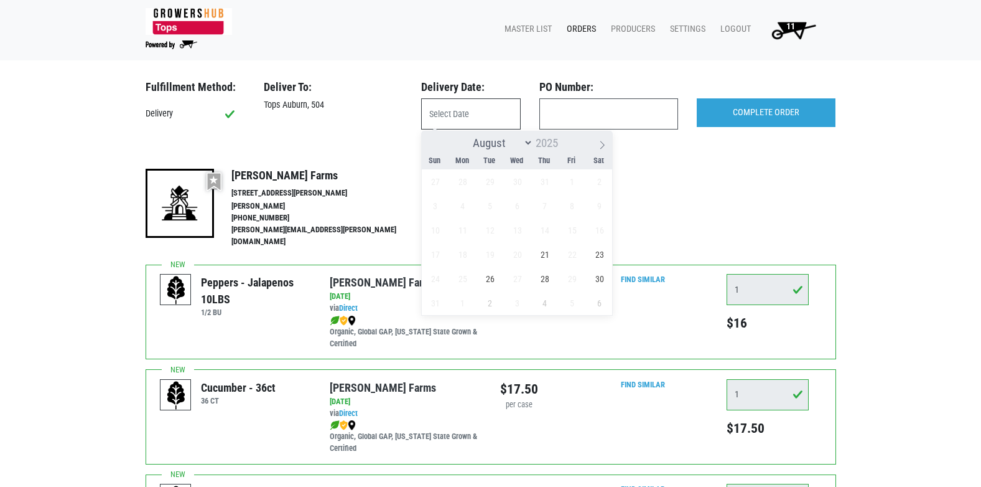
click at [447, 118] on input "text" at bounding box center [471, 113] width 100 height 31
click at [550, 259] on span "21" at bounding box center [545, 254] width 24 height 24
type input "[DATE]"
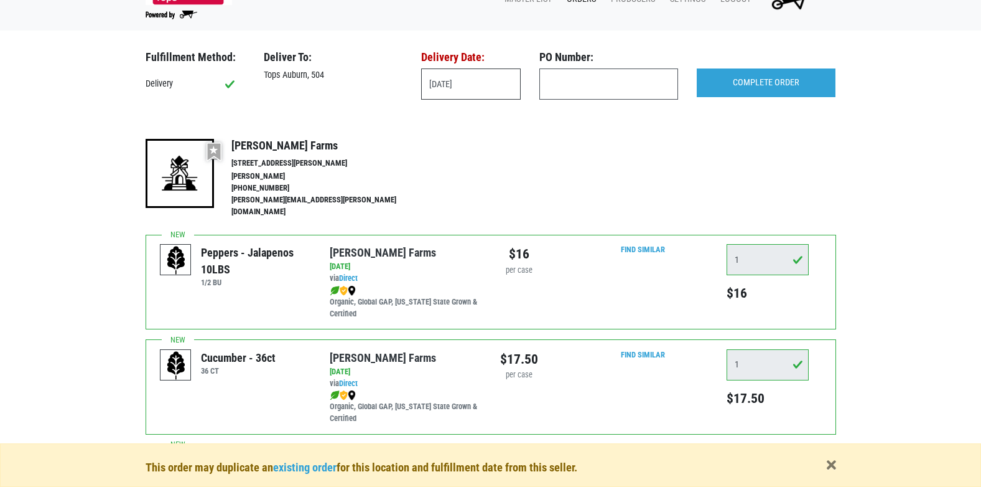
scroll to position [62, 0]
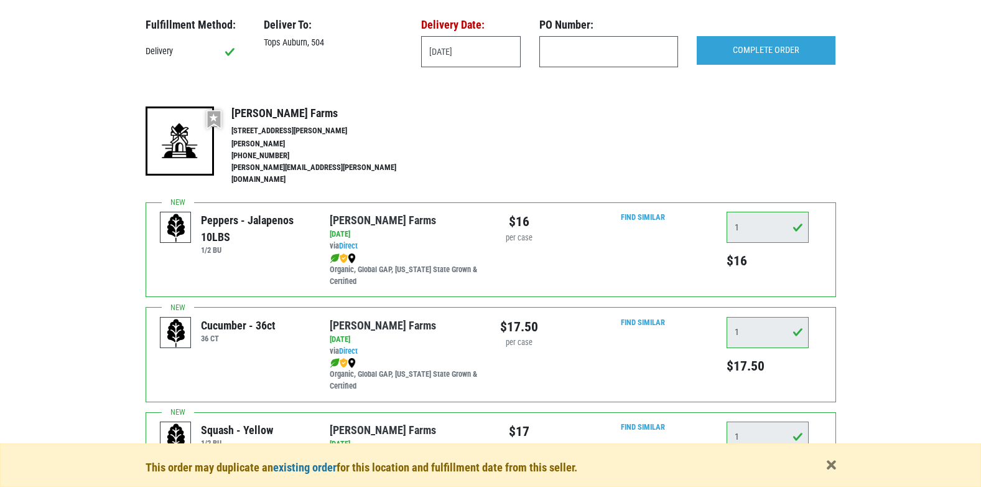
click at [311, 468] on link "existing order" at bounding box center [304, 466] width 63 height 13
click at [489, 52] on input "[DATE]" at bounding box center [471, 51] width 100 height 31
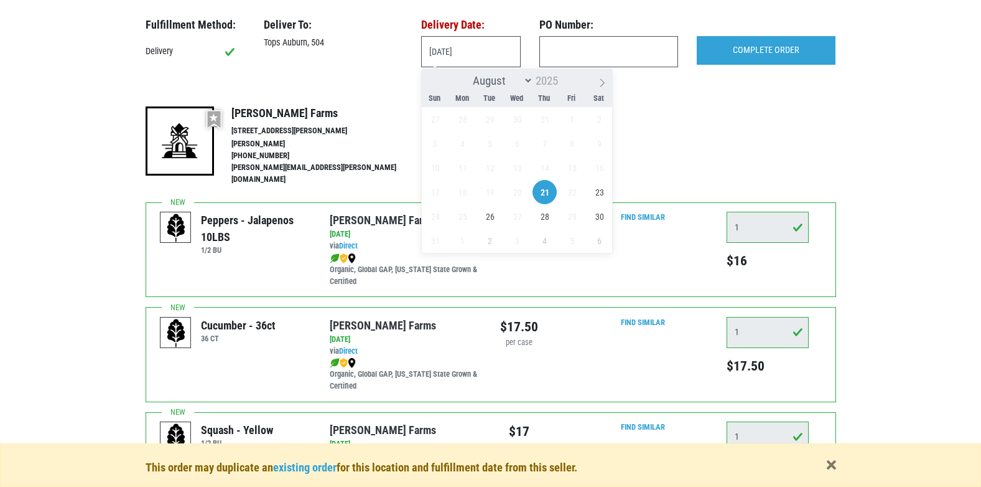
click at [544, 191] on span "21" at bounding box center [545, 192] width 24 height 24
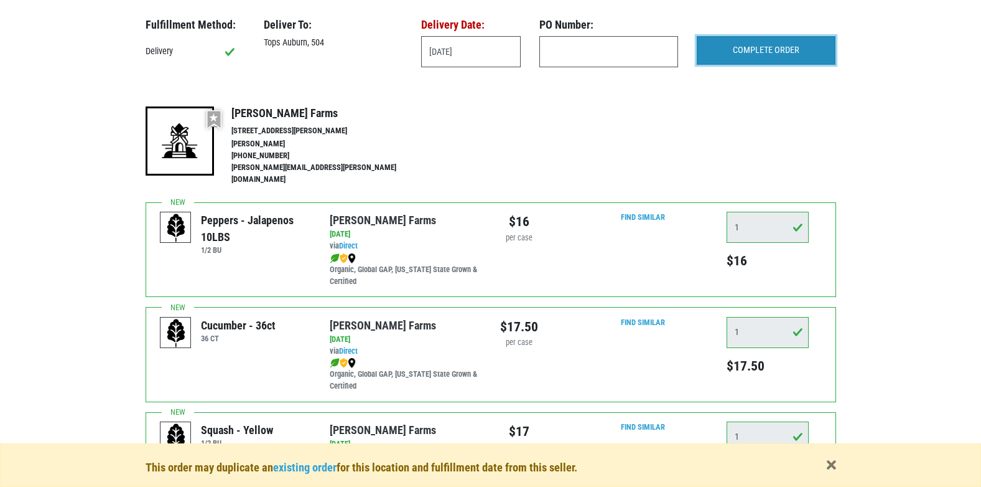
click at [763, 50] on input "COMPLETE ORDER" at bounding box center [766, 50] width 139 height 29
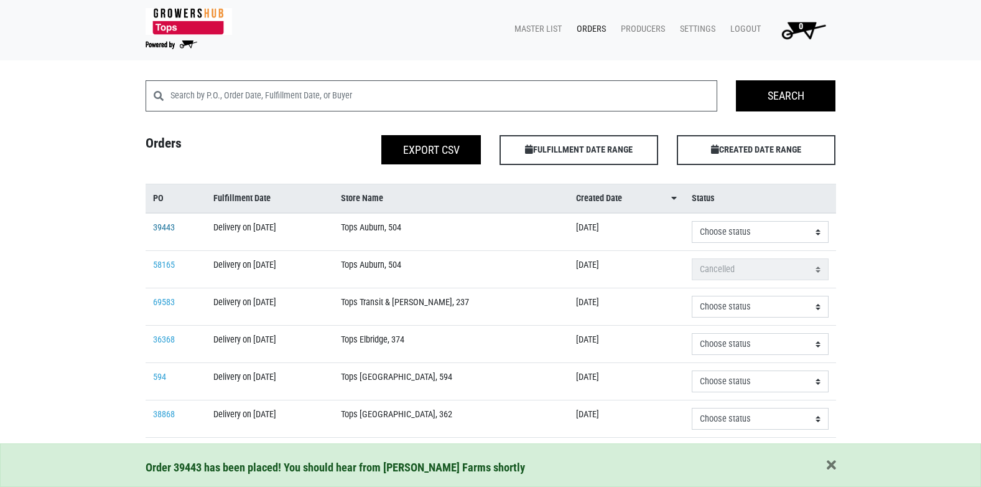
click at [162, 225] on link "39443" at bounding box center [164, 227] width 22 height 11
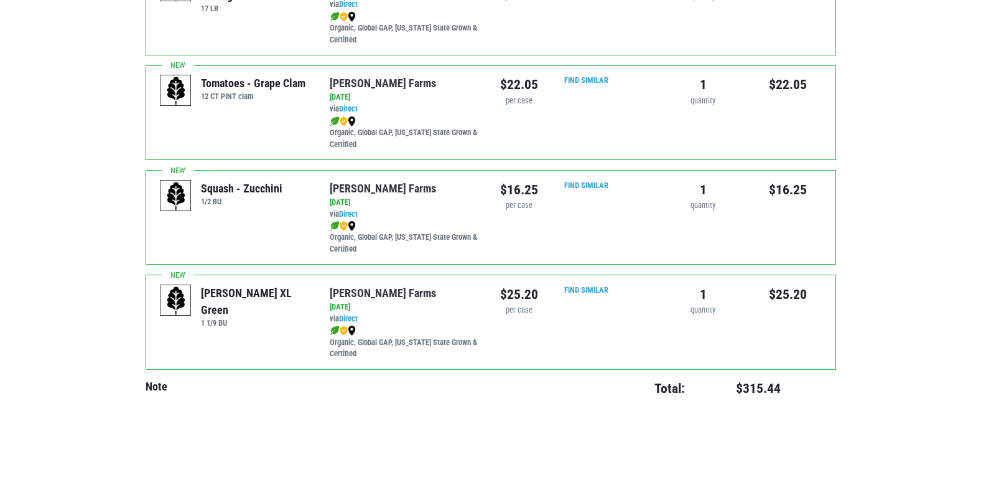
scroll to position [1135, 0]
